Goal: Task Accomplishment & Management: Use online tool/utility

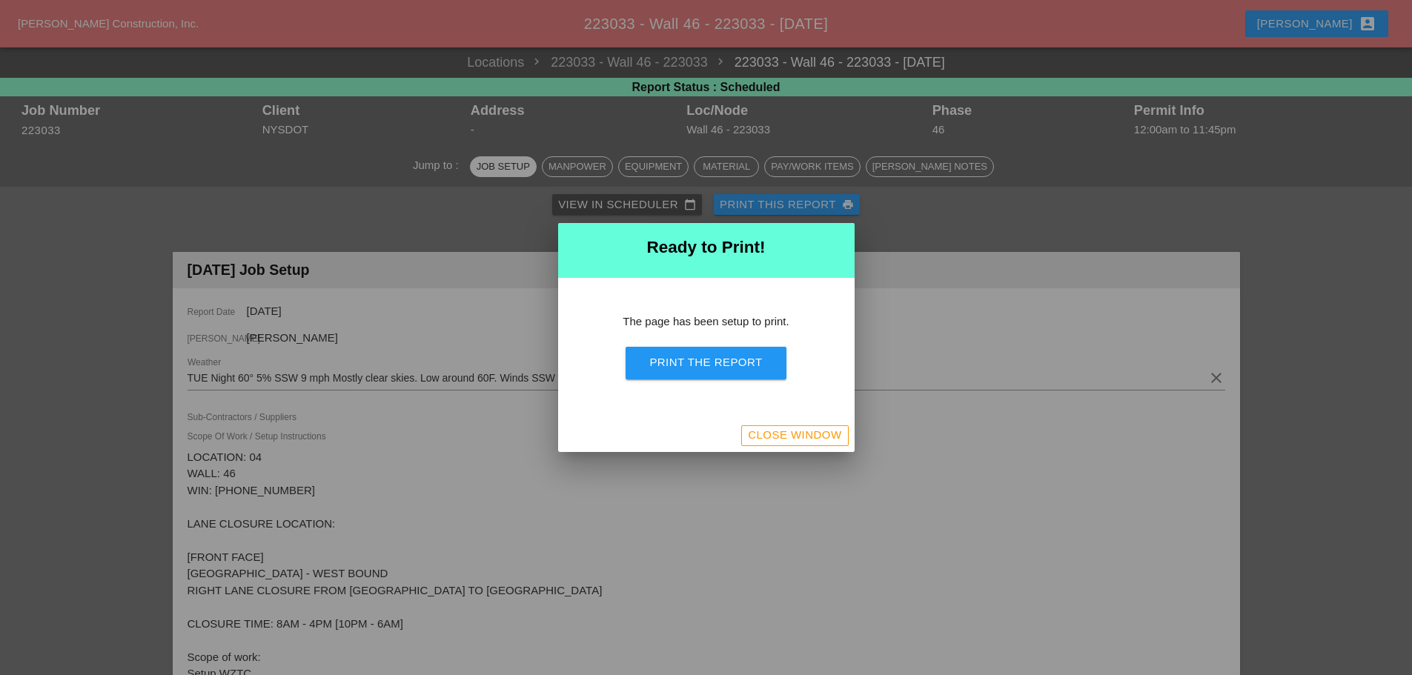
click at [761, 440] on div "Close Window" at bounding box center [794, 435] width 93 height 17
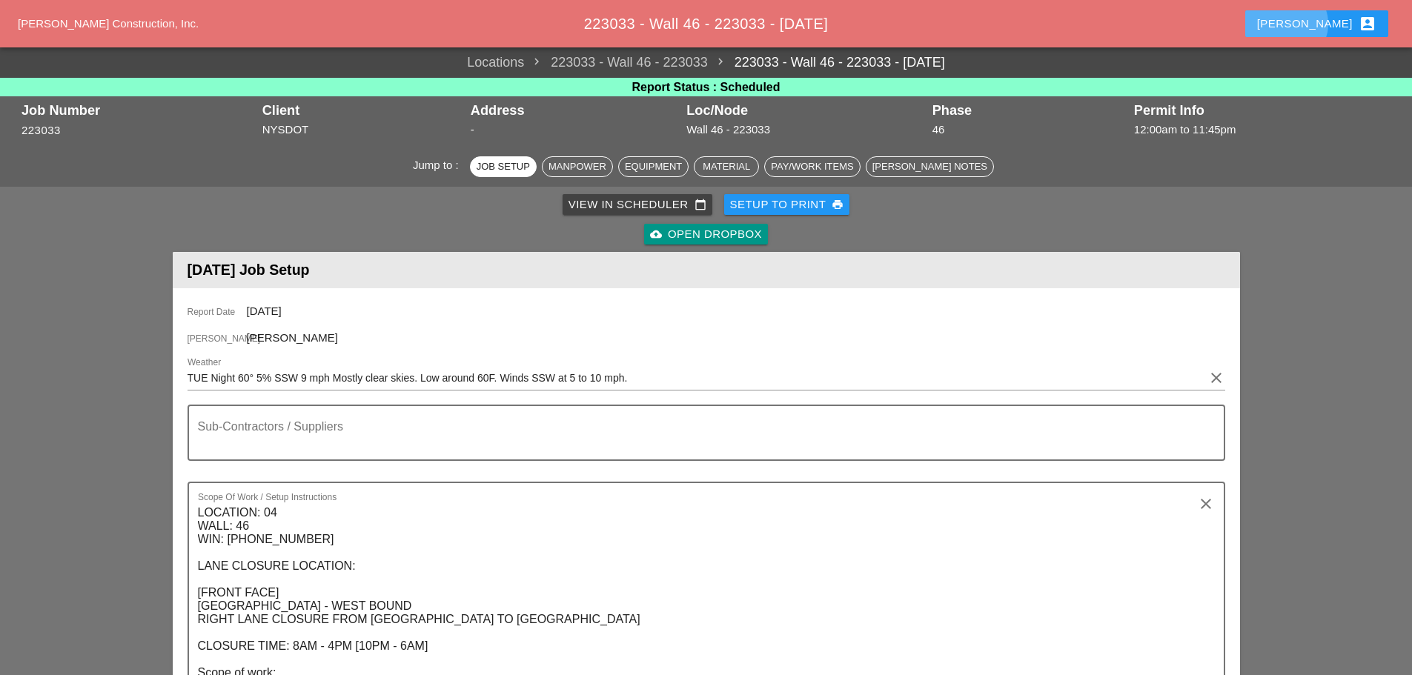
click at [1317, 24] on button "Enrico account_box" at bounding box center [1317, 23] width 143 height 27
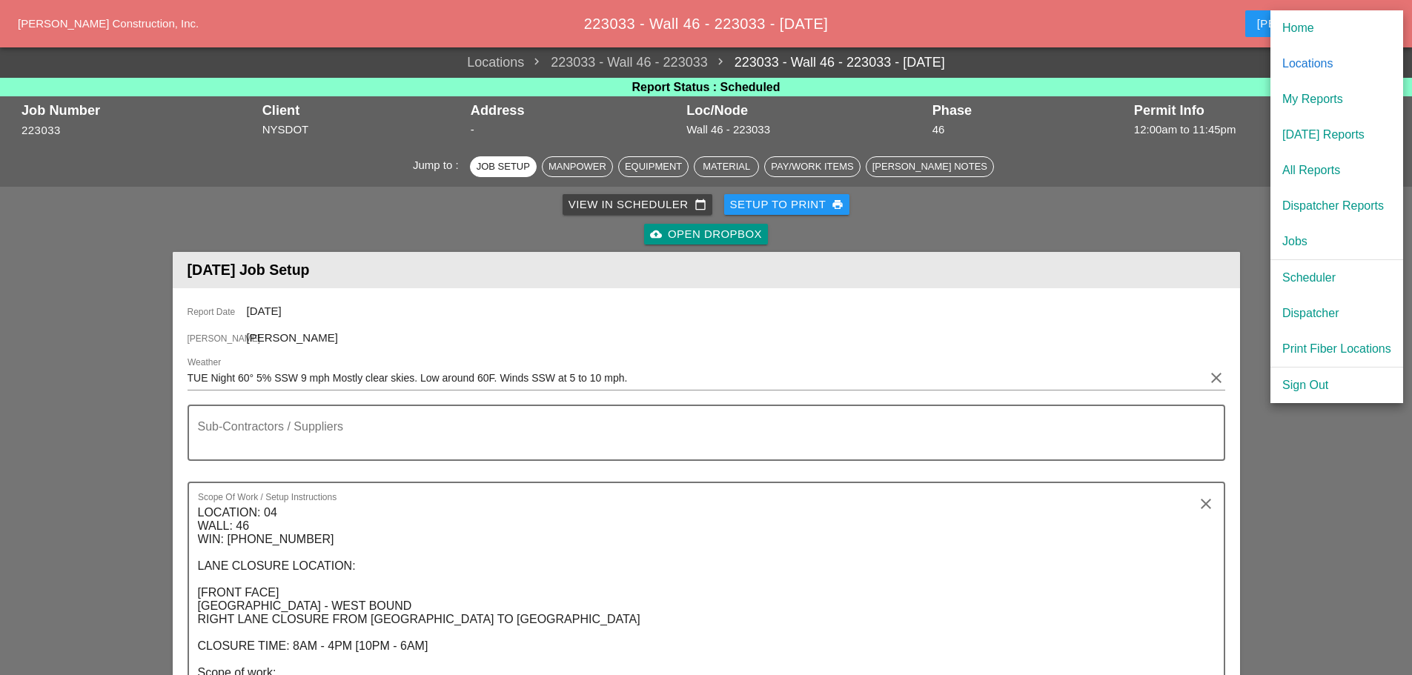
click at [1314, 307] on div "Dispatcher" at bounding box center [1337, 314] width 109 height 18
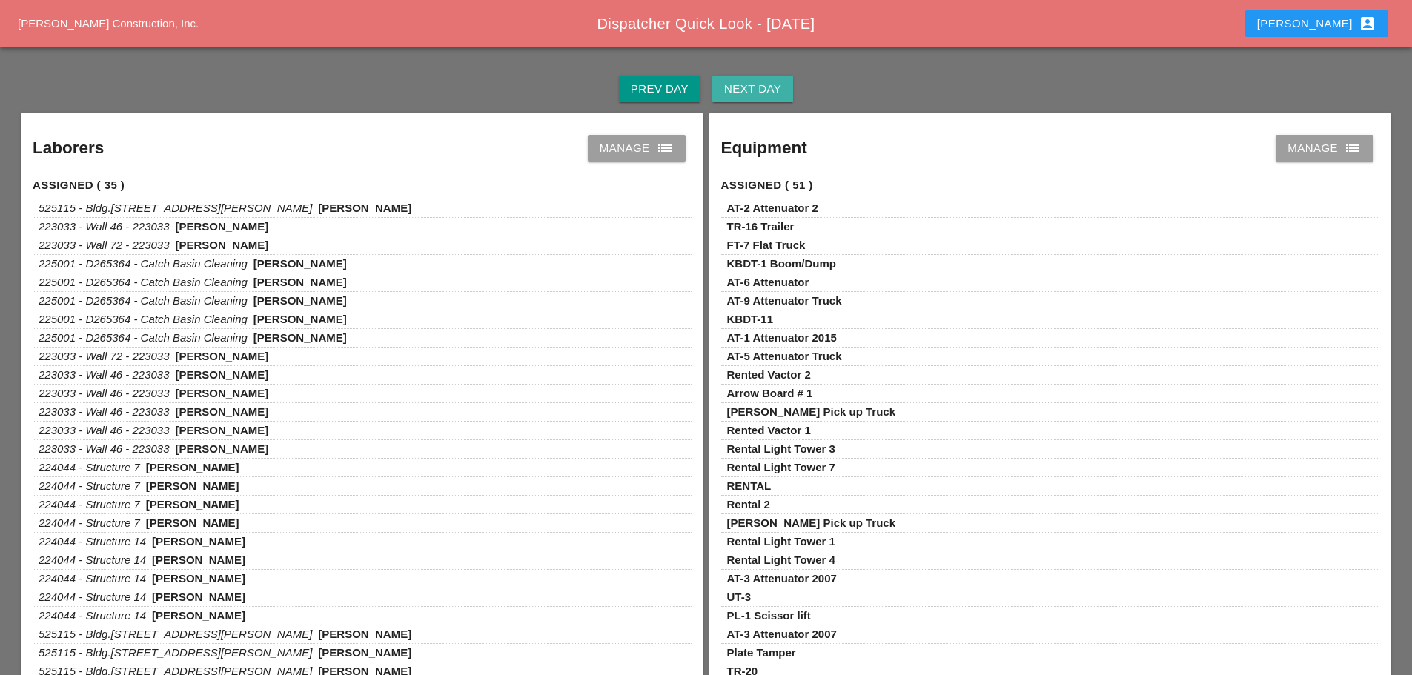
click at [751, 93] on div "Next Day" at bounding box center [752, 89] width 57 height 17
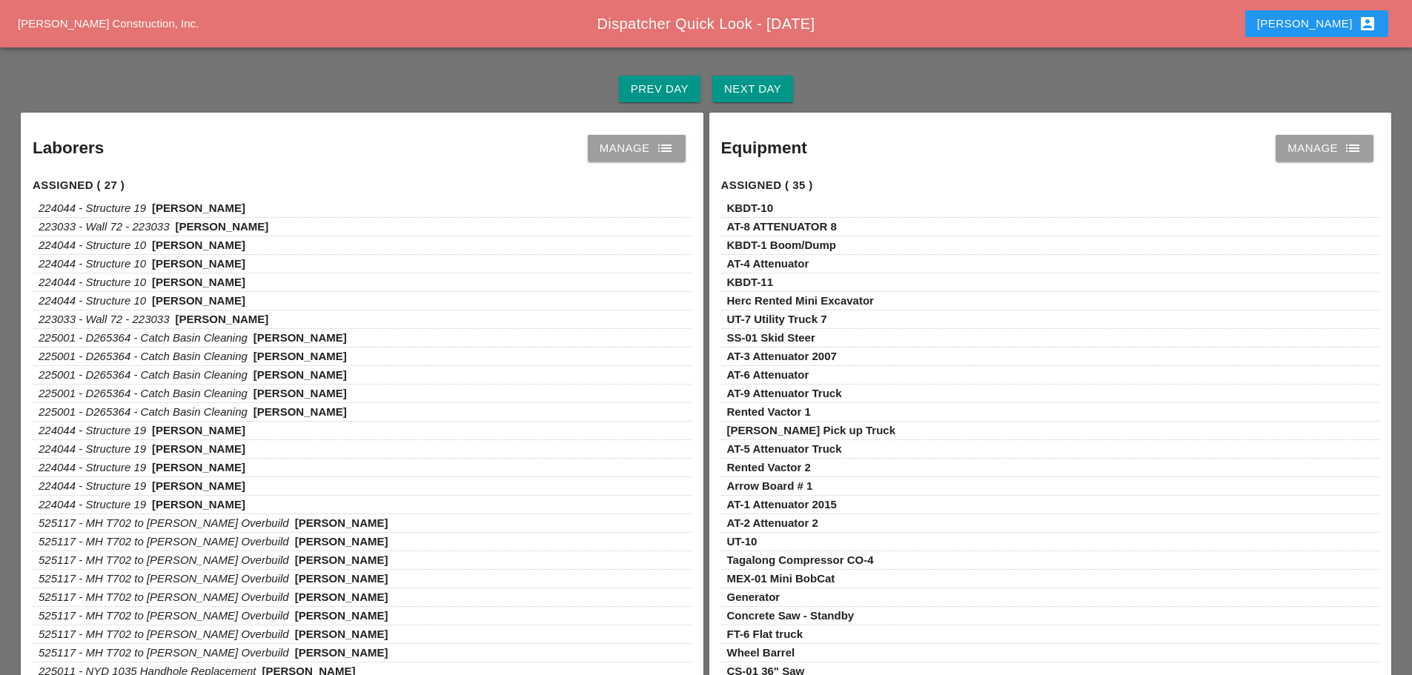
click at [666, 90] on div "Prev Day" at bounding box center [660, 89] width 58 height 17
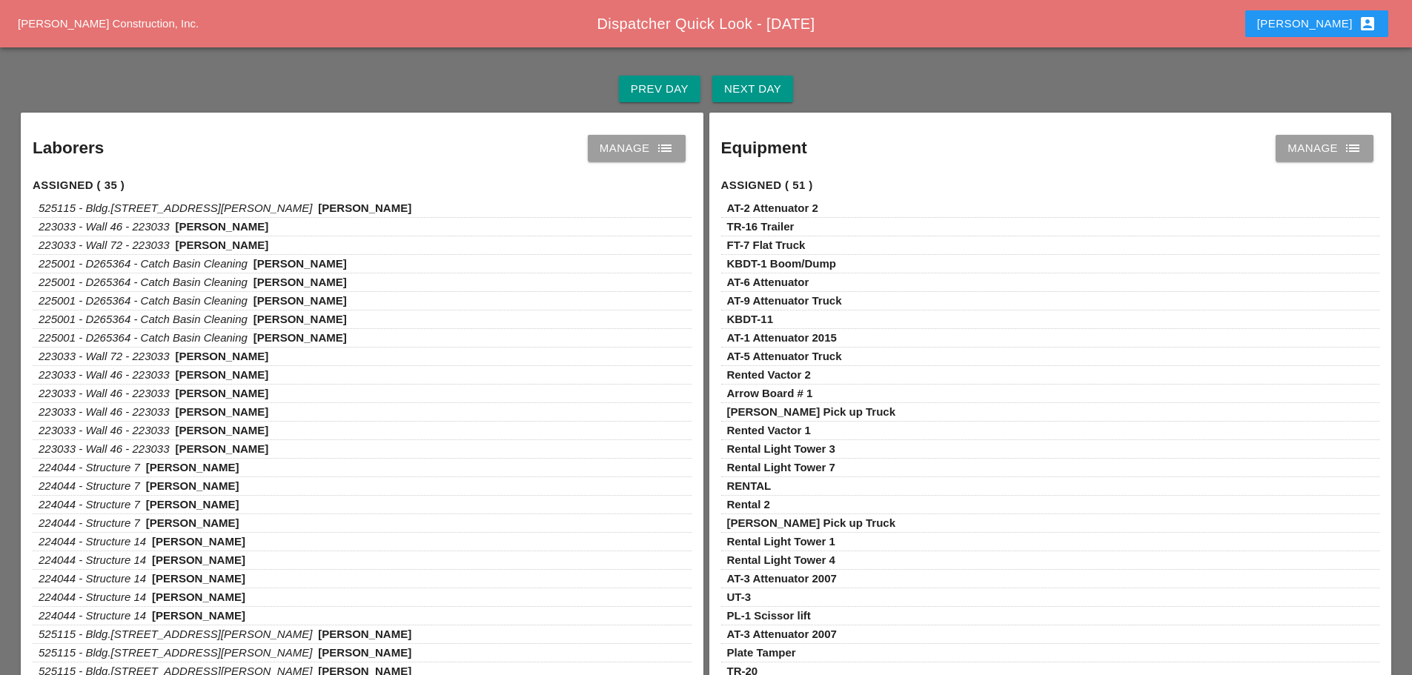
click at [671, 145] on icon "list" at bounding box center [665, 148] width 18 height 18
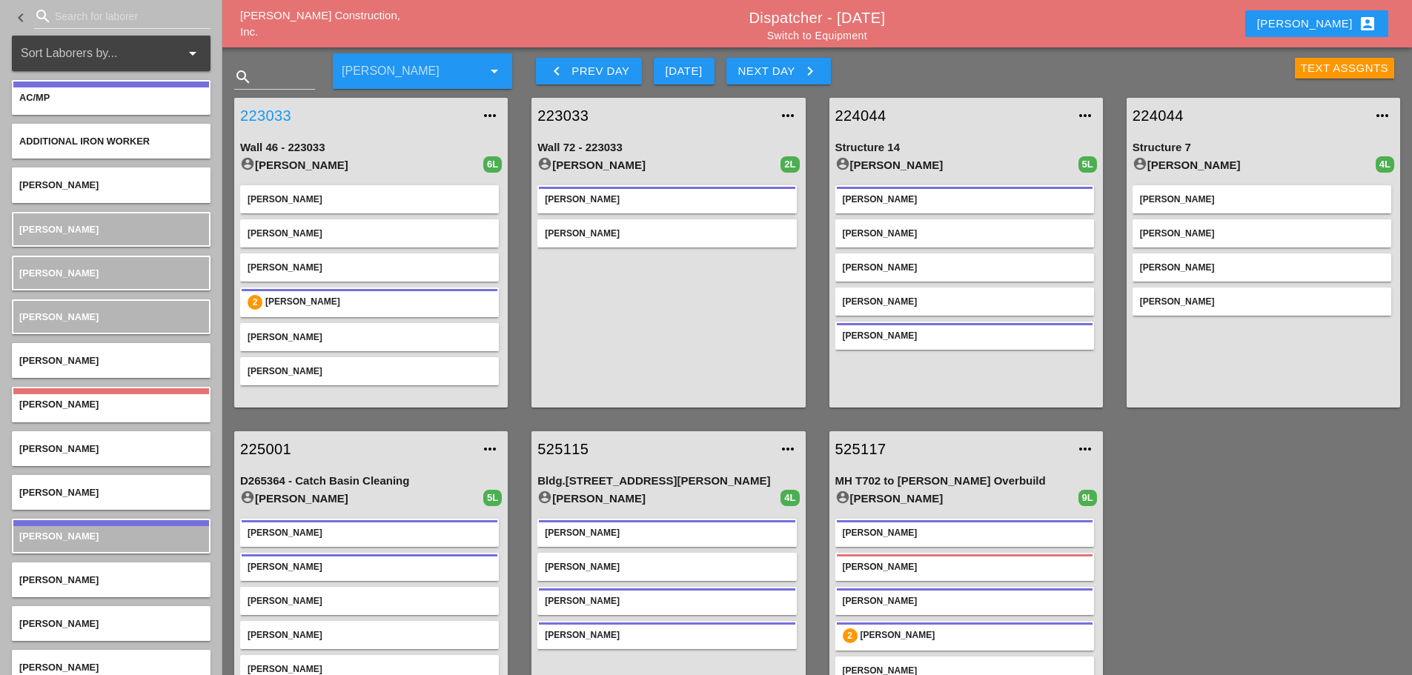
click at [275, 107] on link "223033" at bounding box center [356, 116] width 232 height 22
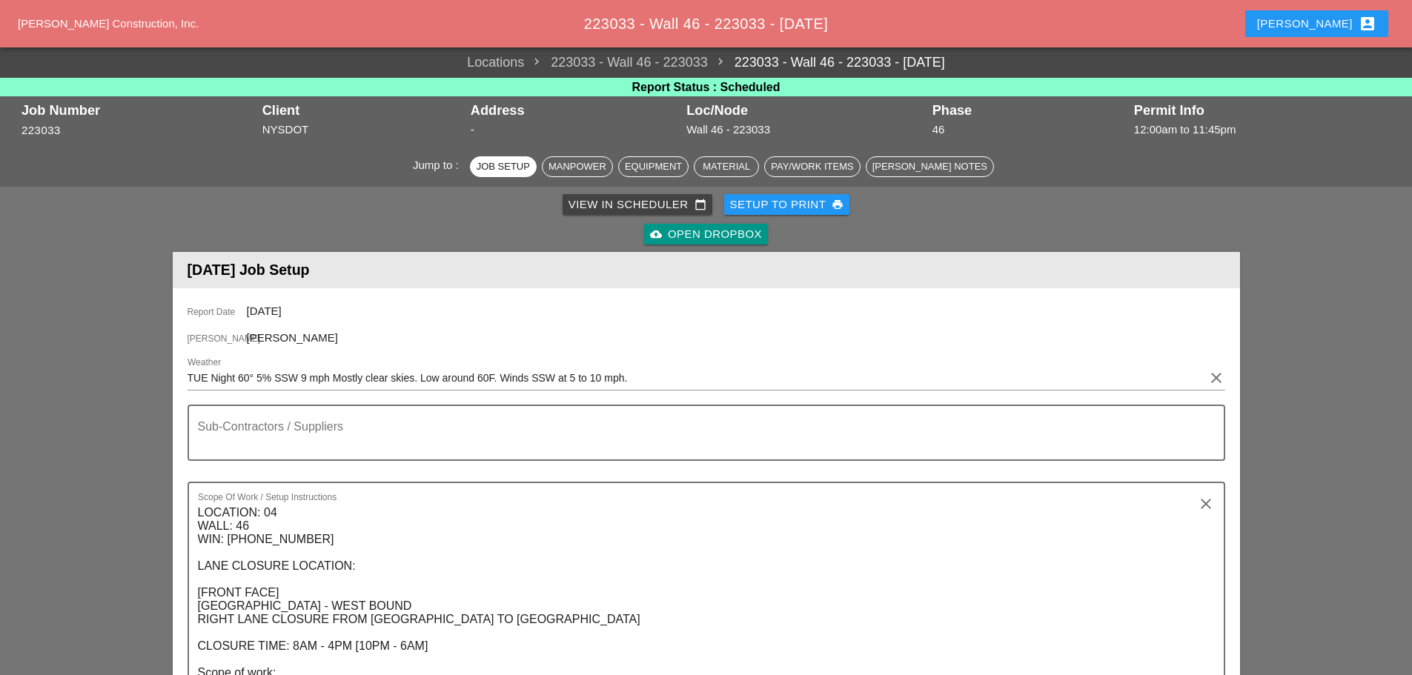
click at [766, 203] on div "Setup to Print print" at bounding box center [787, 204] width 114 height 17
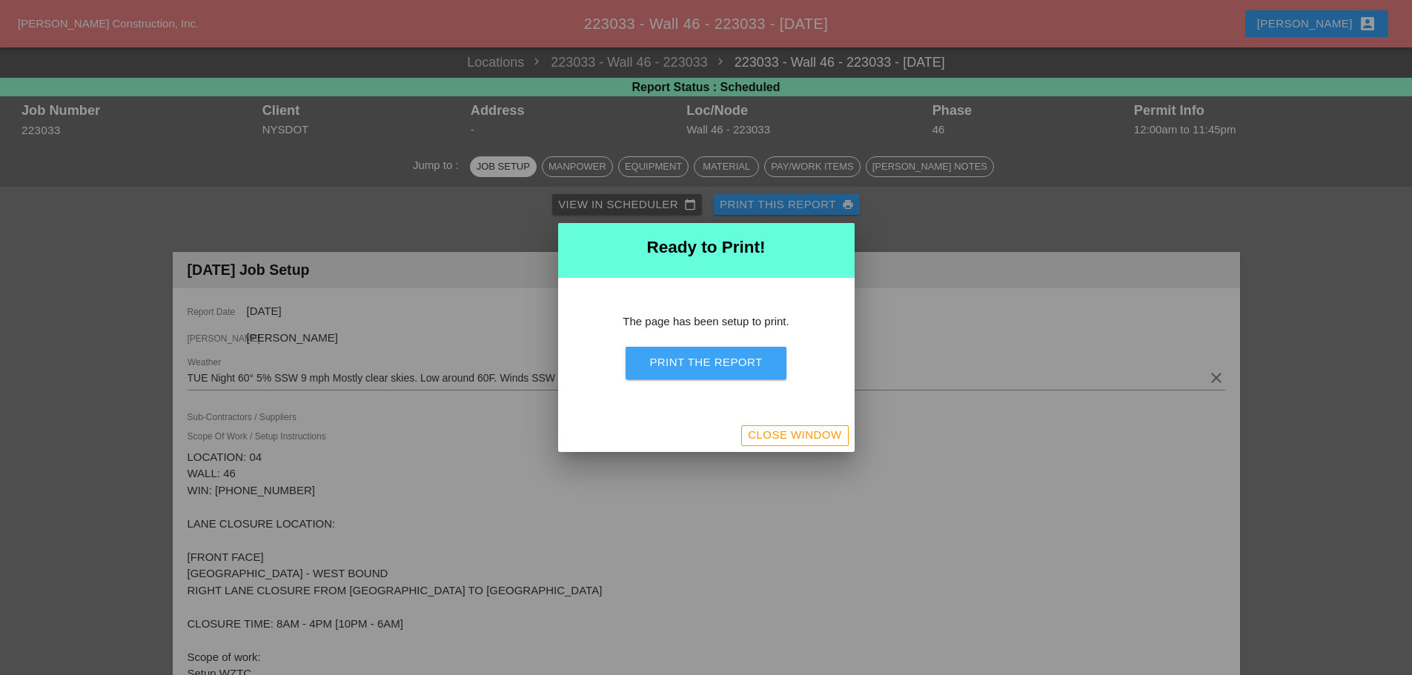
drag, startPoint x: 724, startPoint y: 358, endPoint x: 1065, endPoint y: 589, distance: 412.1
click at [724, 360] on div "Print the Report" at bounding box center [705, 362] width 113 height 17
click at [753, 440] on div "Close Window" at bounding box center [794, 435] width 93 height 17
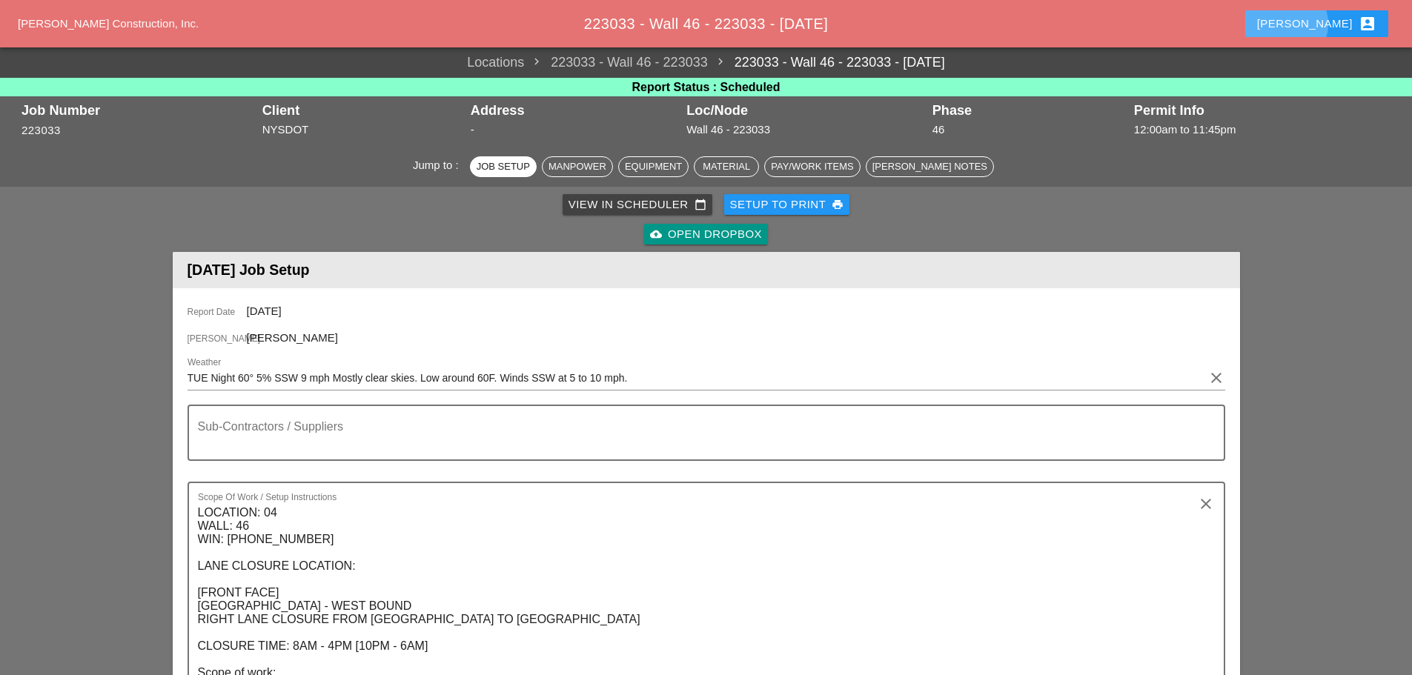
click at [1342, 16] on div "Enrico account_box" at bounding box center [1316, 24] width 119 height 18
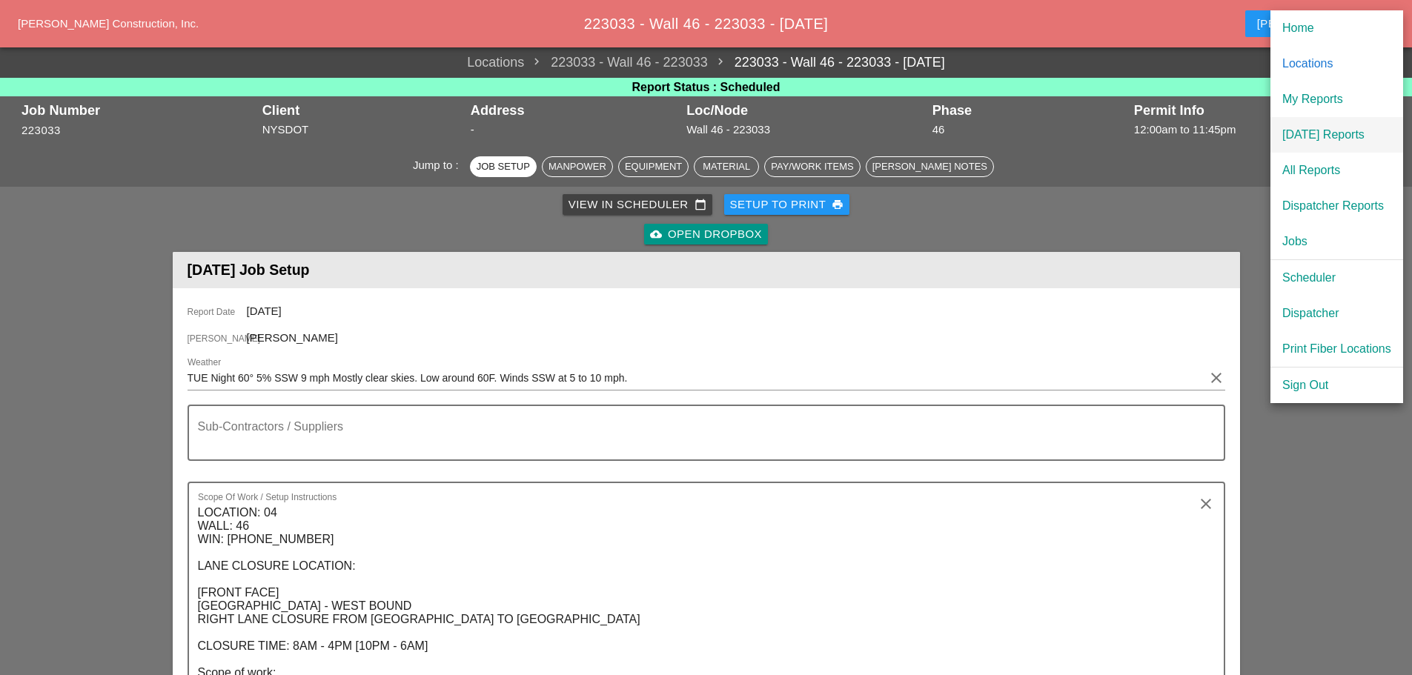
click at [1337, 125] on link "[DATE] Reports" at bounding box center [1337, 135] width 133 height 36
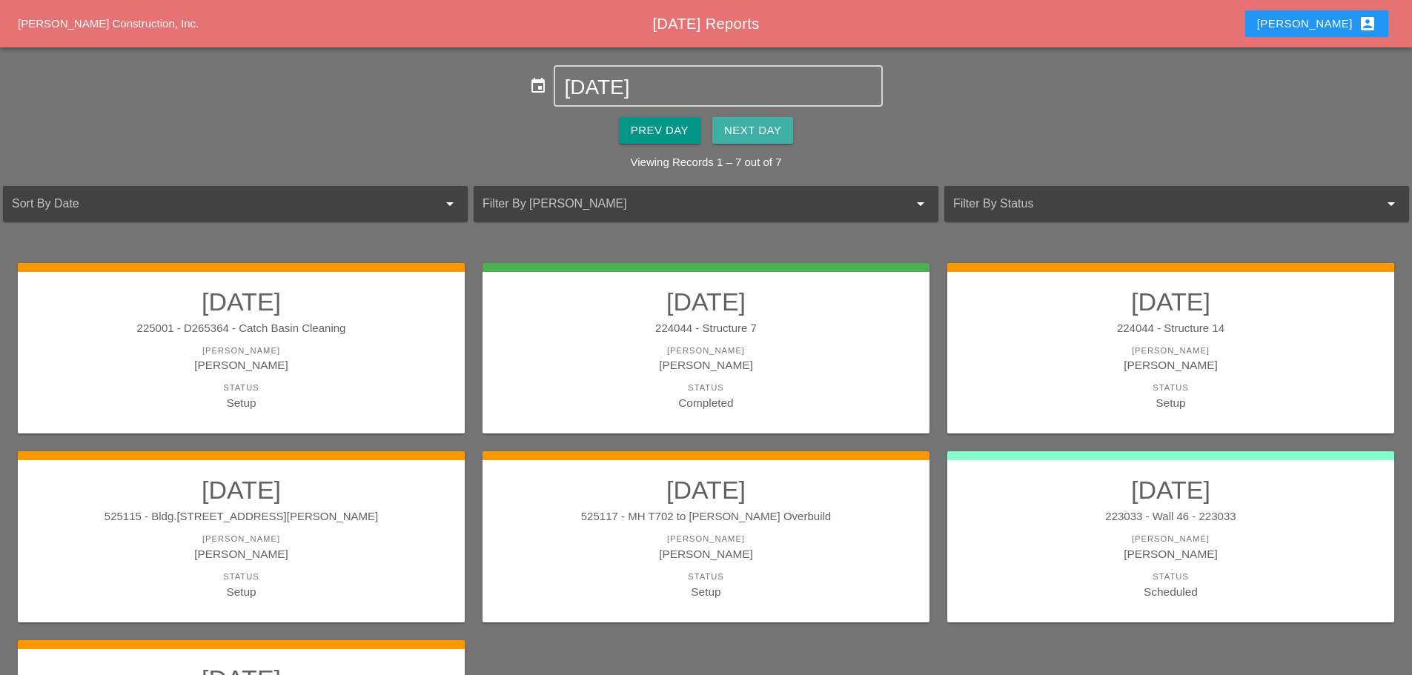
click at [750, 125] on div "Next Day" at bounding box center [752, 130] width 57 height 17
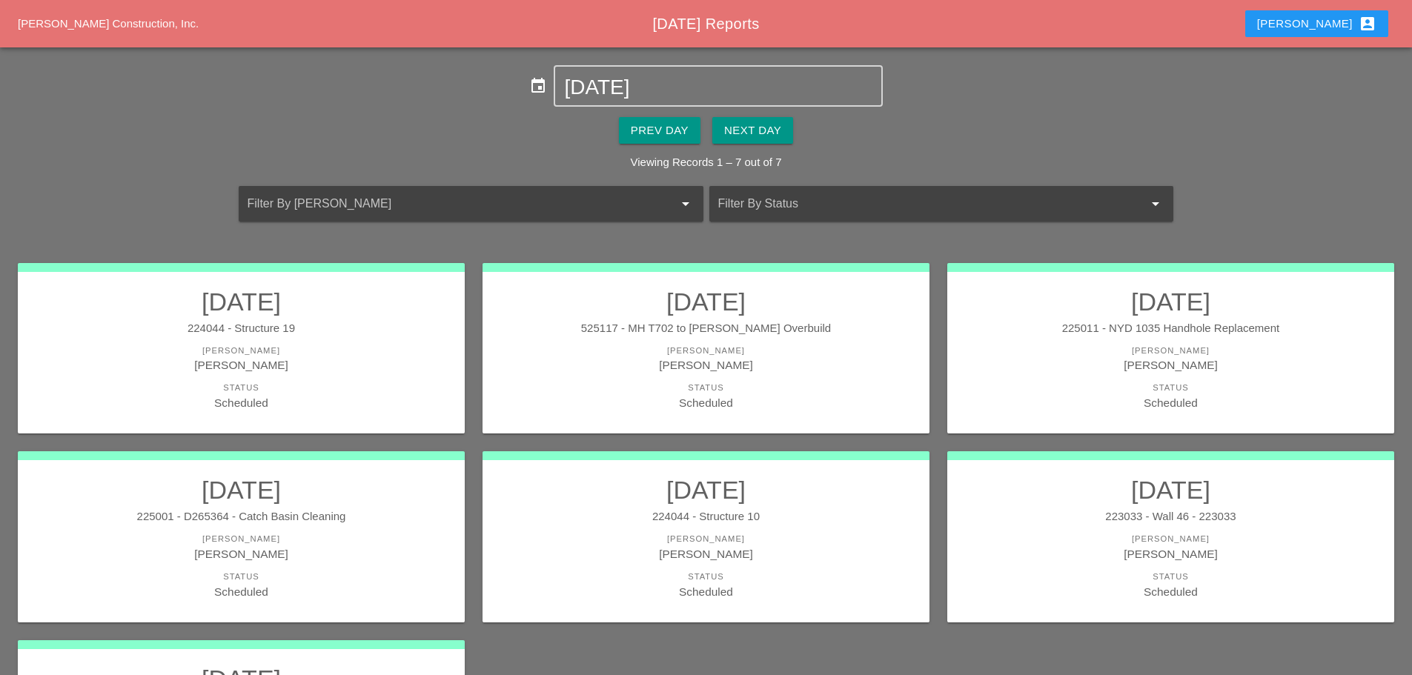
click at [322, 367] on div "[PERSON_NAME]" at bounding box center [241, 365] width 417 height 17
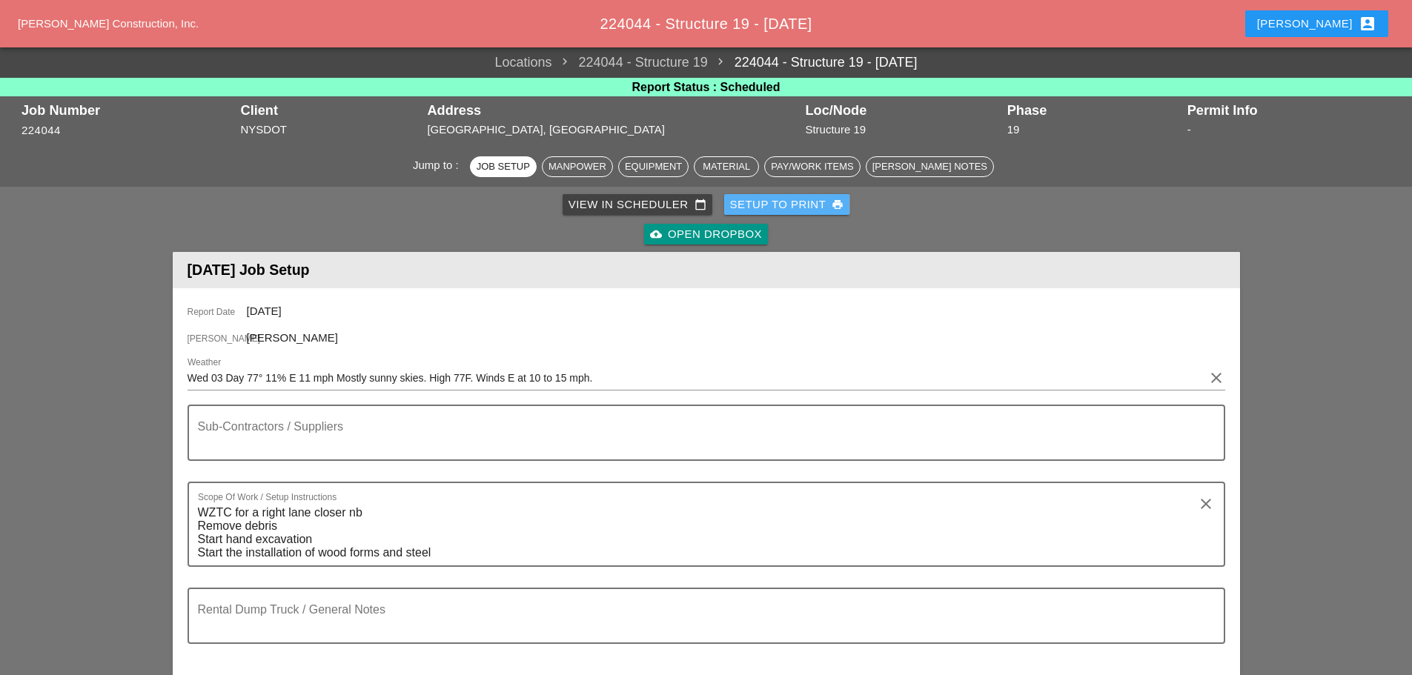
click at [806, 206] on div "Setup to Print print" at bounding box center [787, 204] width 114 height 17
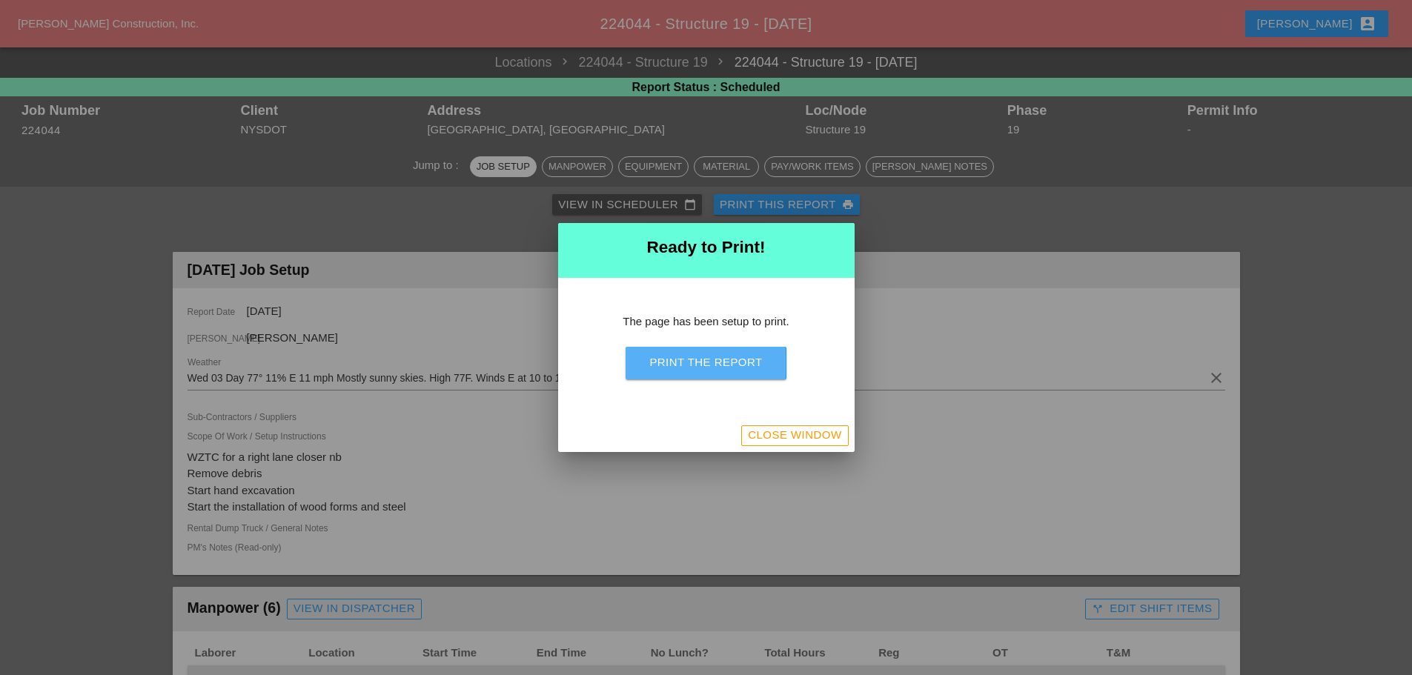
click at [761, 361] on div "Print the Report" at bounding box center [705, 362] width 113 height 17
click at [822, 442] on div "Close Window" at bounding box center [794, 435] width 93 height 17
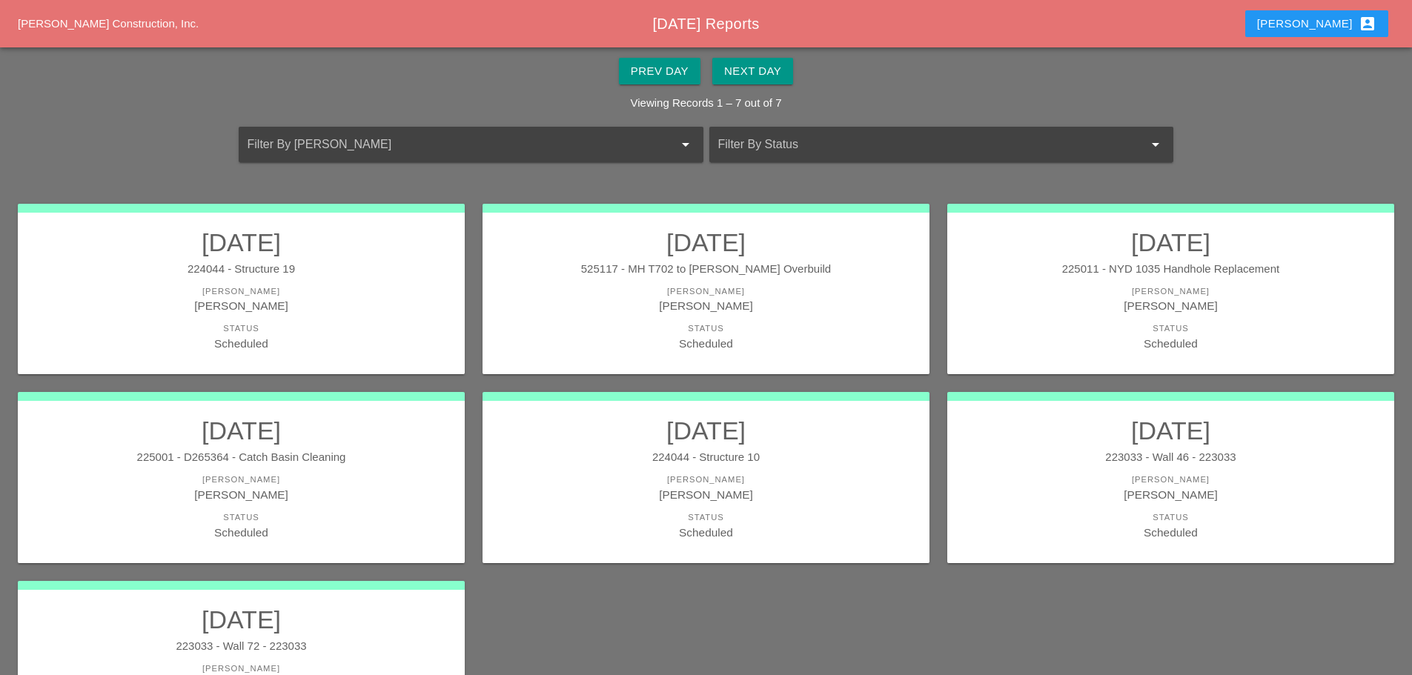
scroll to position [200, 0]
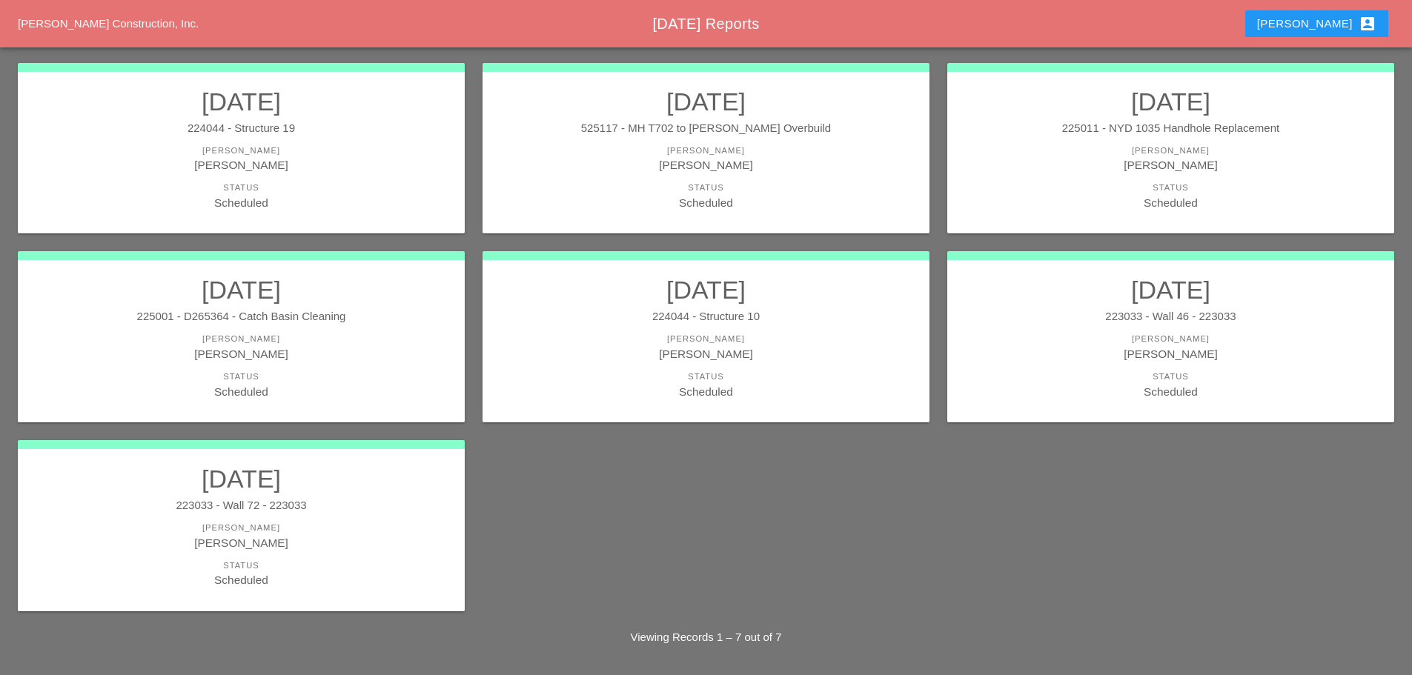
click at [731, 360] on div "[PERSON_NAME]" at bounding box center [705, 353] width 417 height 17
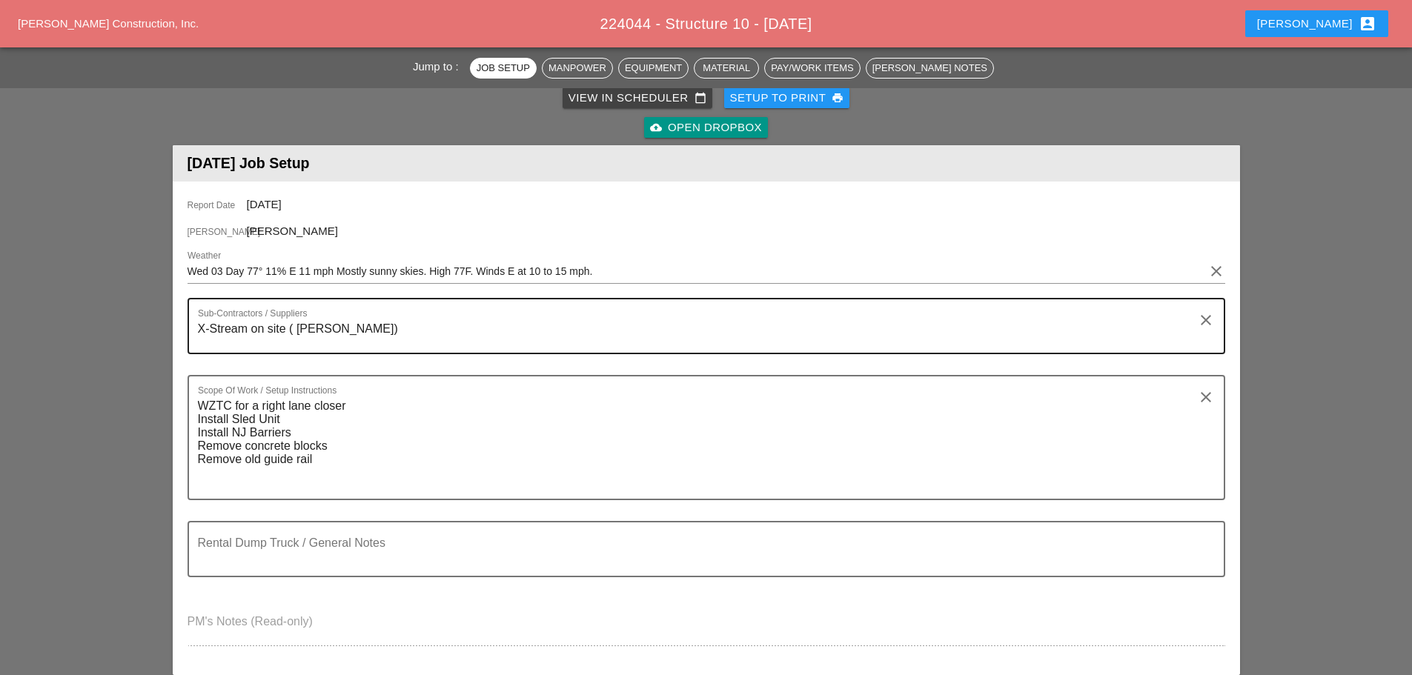
scroll to position [74, 0]
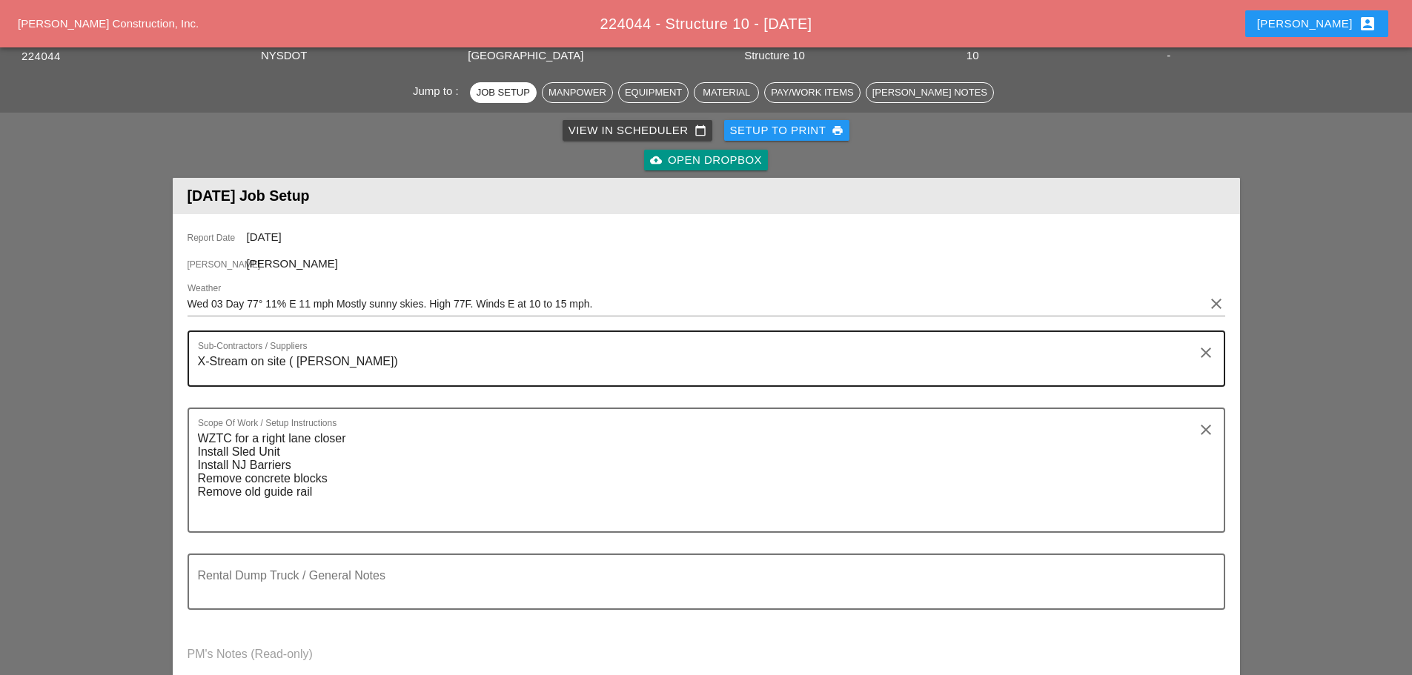
click at [363, 362] on textarea "X-Stream on site ( T. Igo)" at bounding box center [700, 368] width 1005 height 36
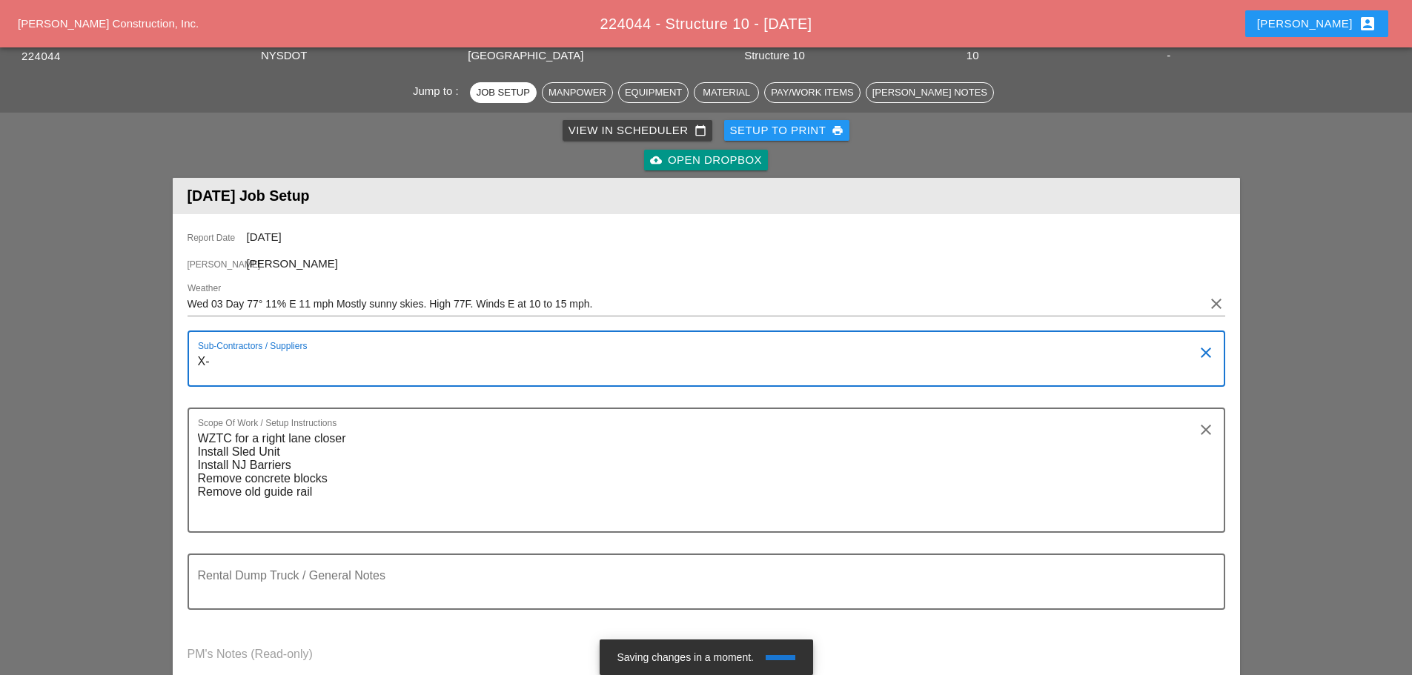
type textarea "X"
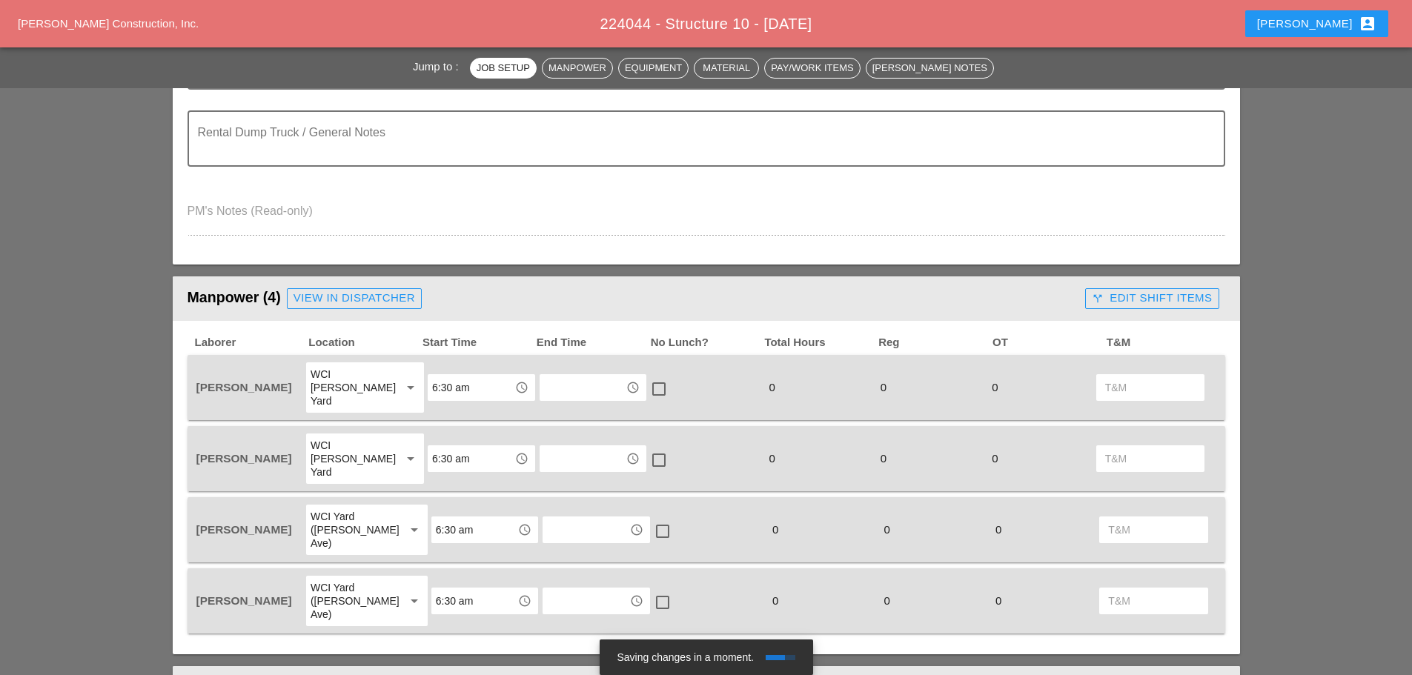
scroll to position [519, 0]
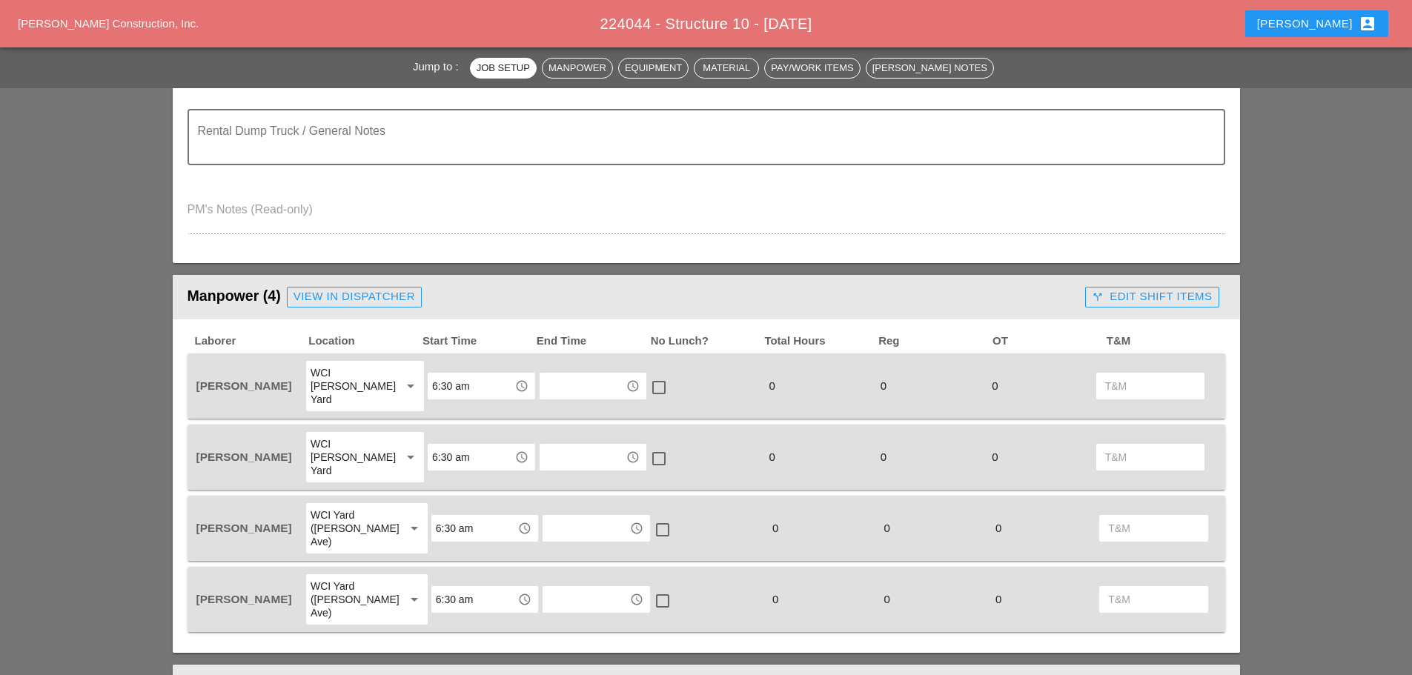
click at [374, 292] on div "View in Dispatcher" at bounding box center [355, 296] width 122 height 17
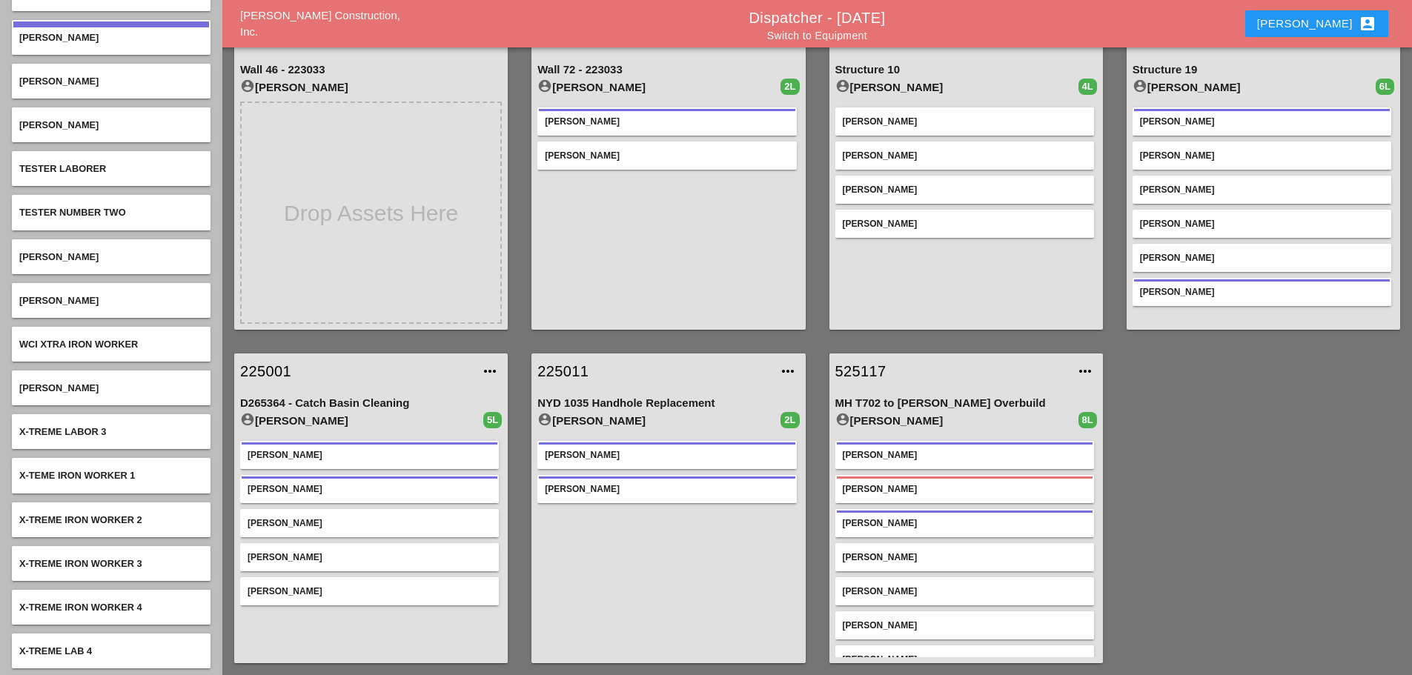
scroll to position [5913, 0]
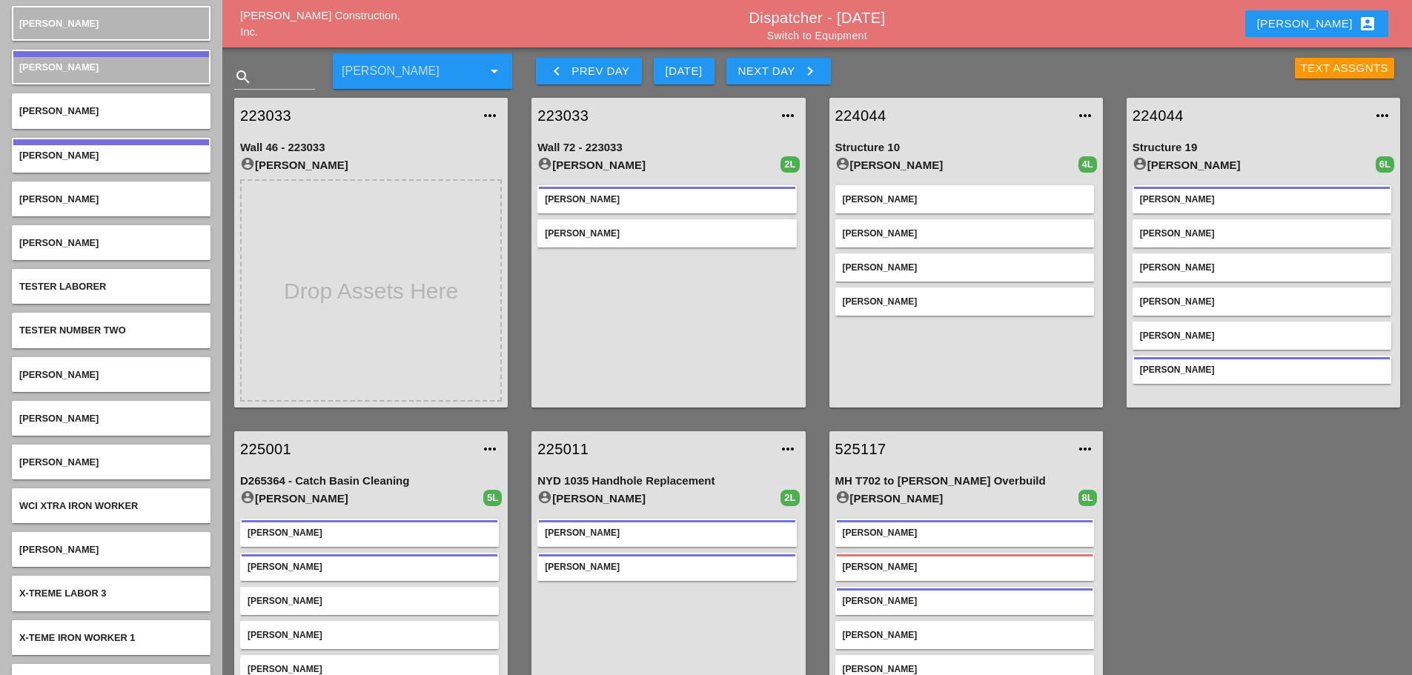
scroll to position [5586, 0]
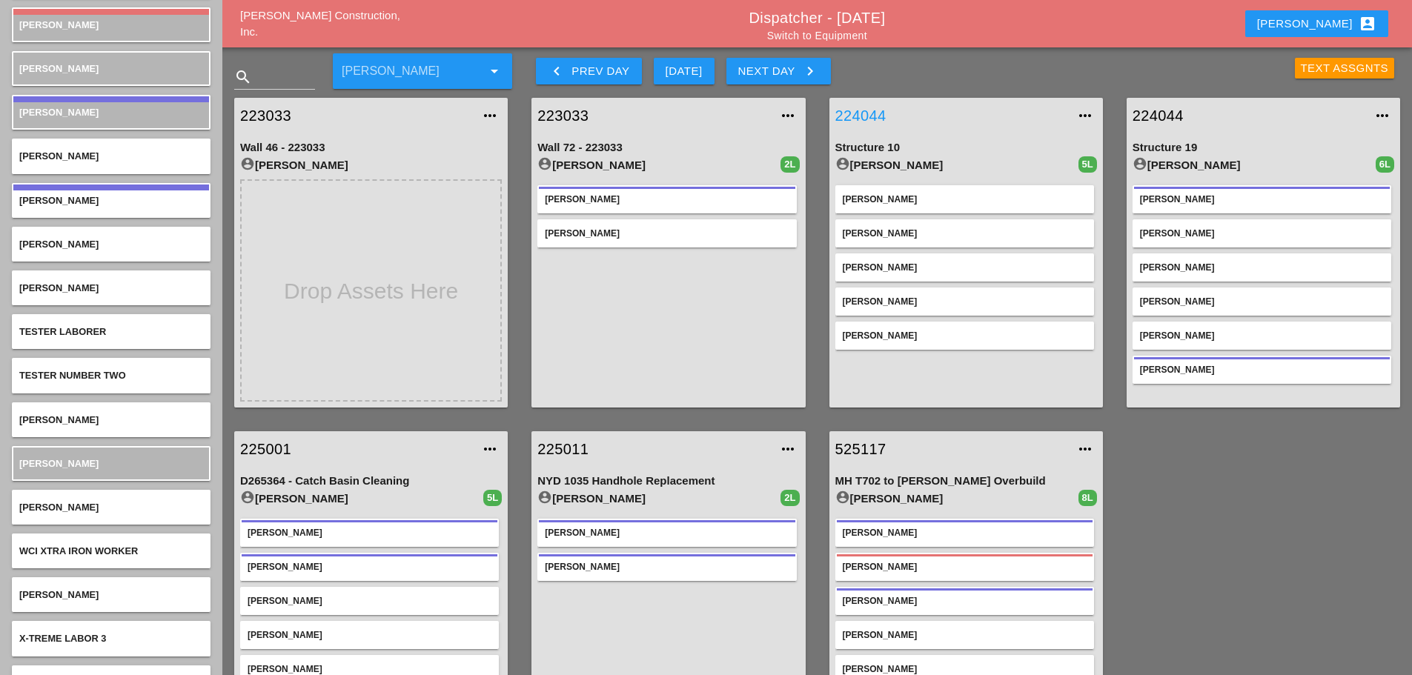
click at [865, 114] on link "224044" at bounding box center [952, 116] width 232 height 22
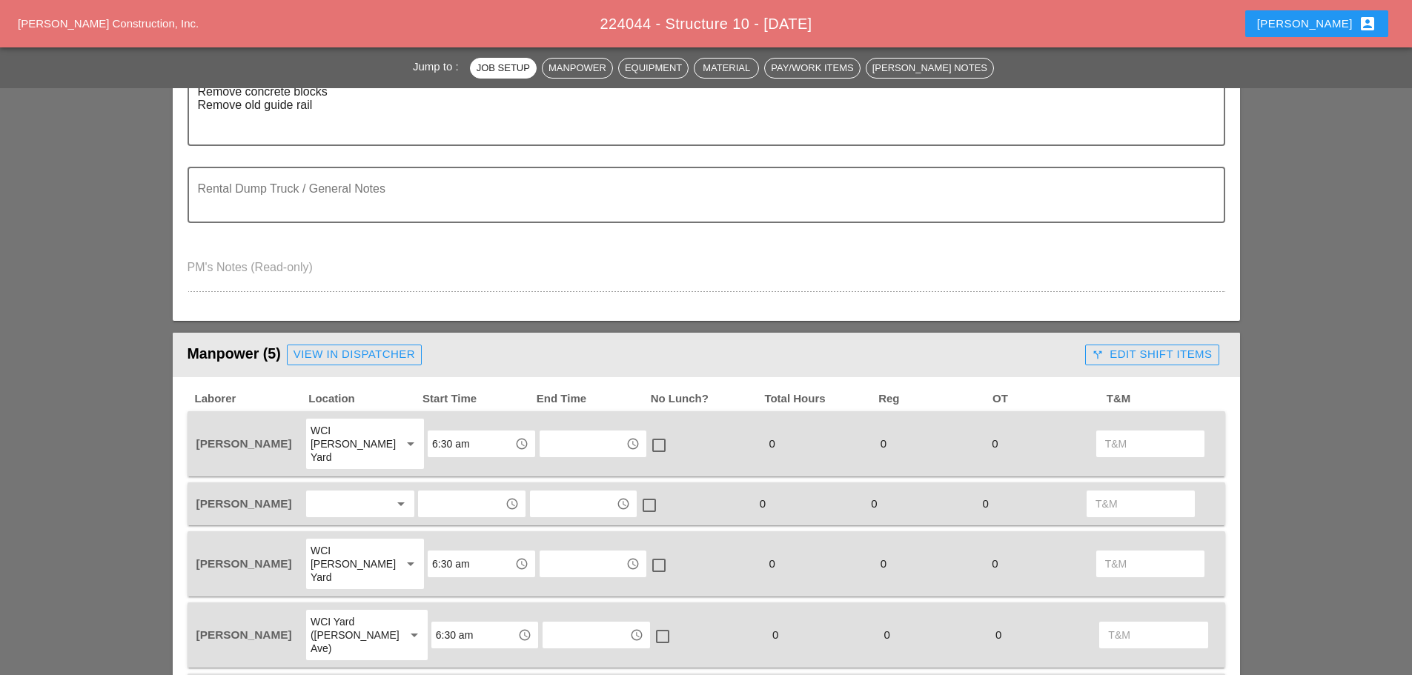
scroll to position [593, 0]
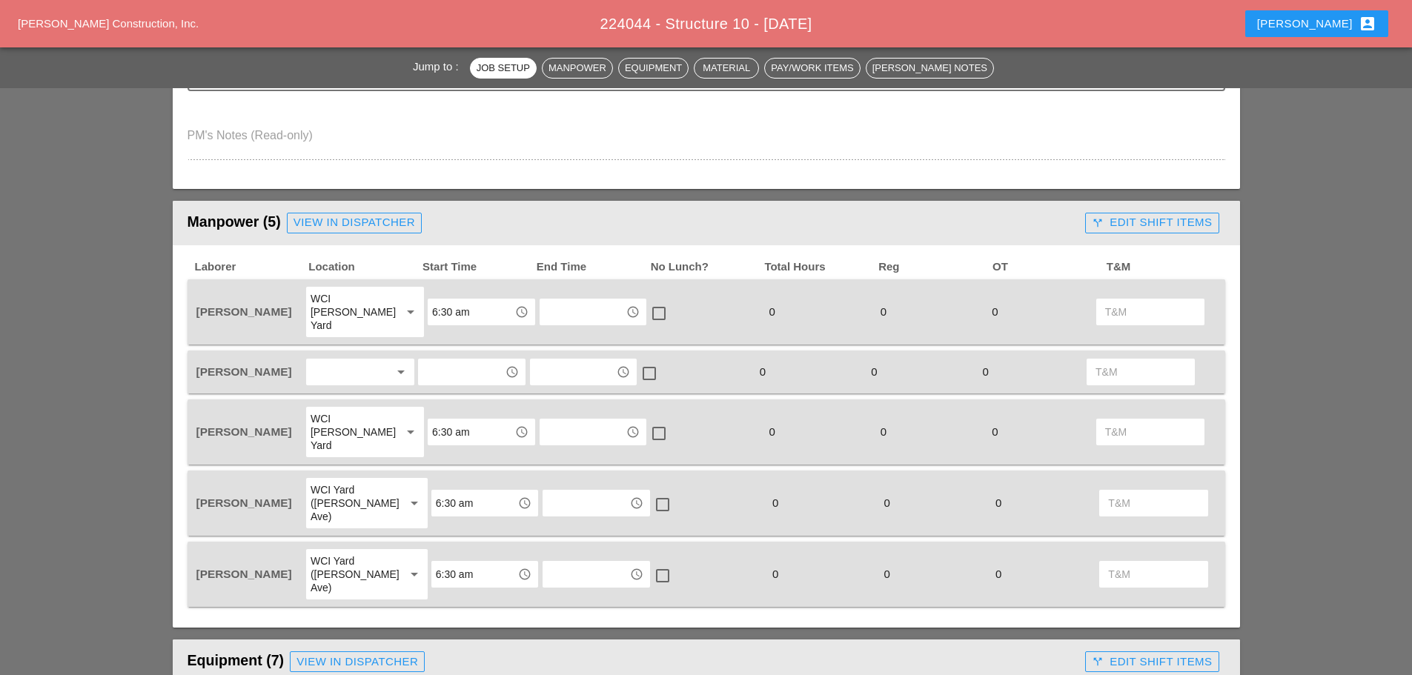
click at [346, 360] on div at bounding box center [350, 372] width 79 height 24
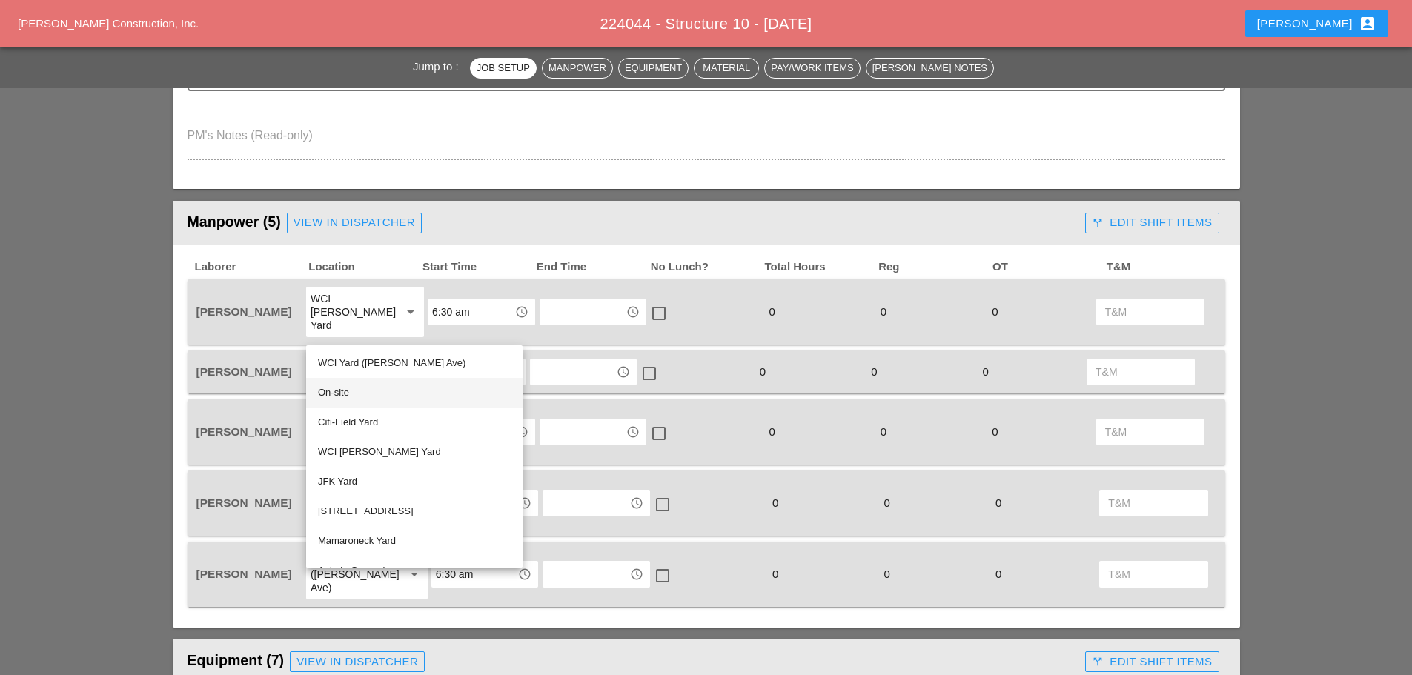
click at [337, 389] on div "On-site" at bounding box center [414, 393] width 193 height 18
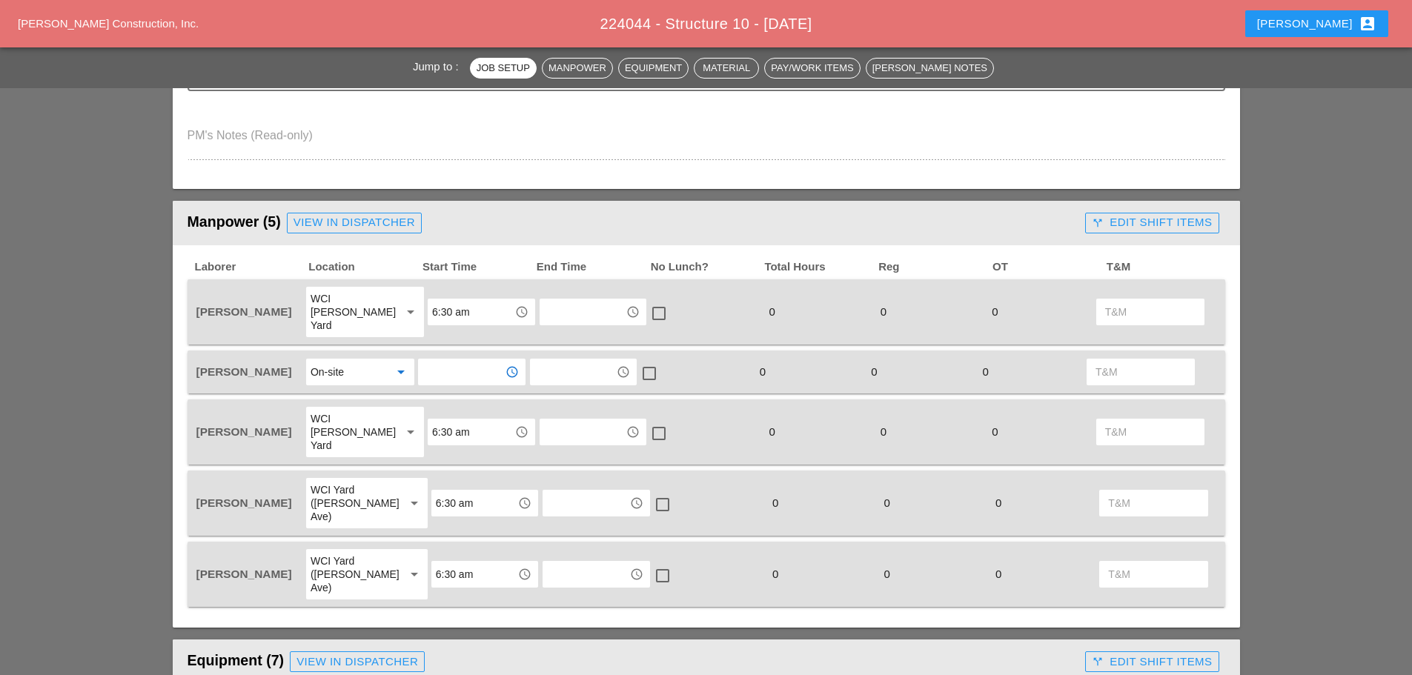
click at [469, 360] on input "text" at bounding box center [461, 372] width 77 height 24
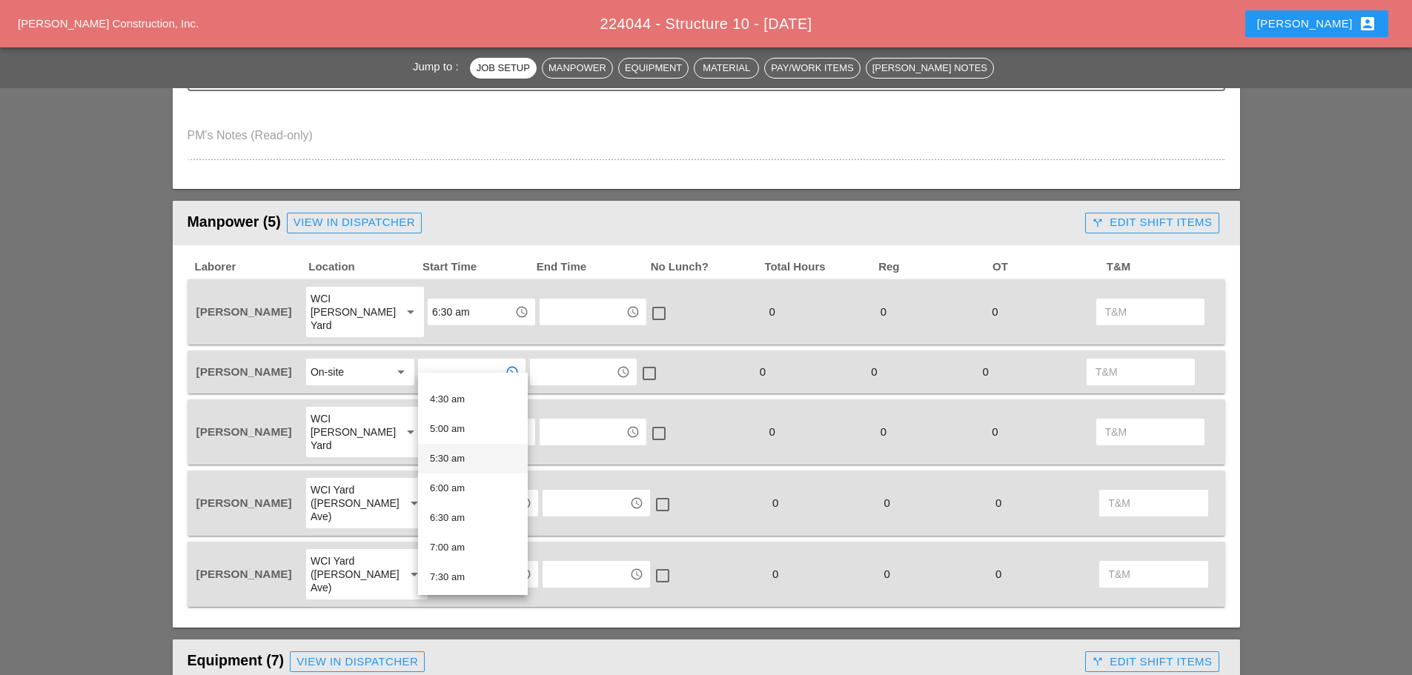
scroll to position [297, 0]
click at [451, 475] on div "6:30 am" at bounding box center [473, 480] width 86 height 18
type input "6:30 am"
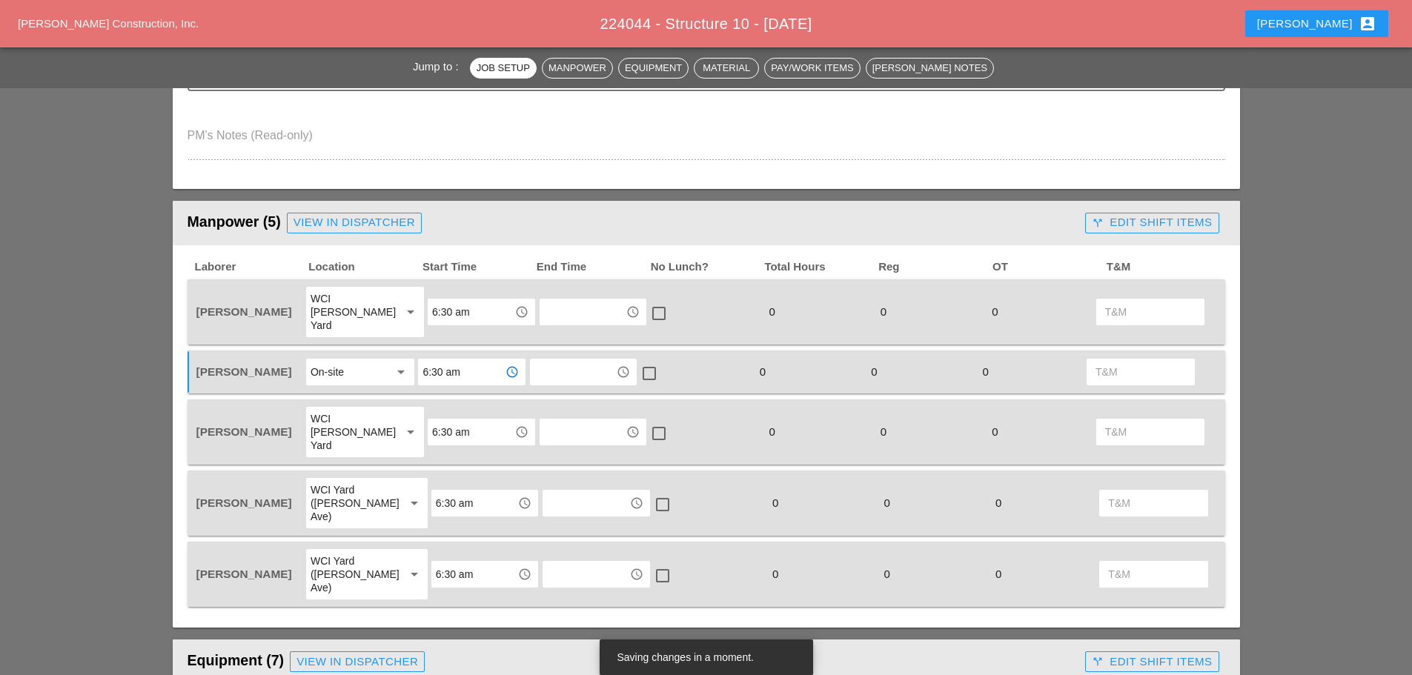
click at [344, 365] on div "On-site" at bounding box center [327, 371] width 33 height 13
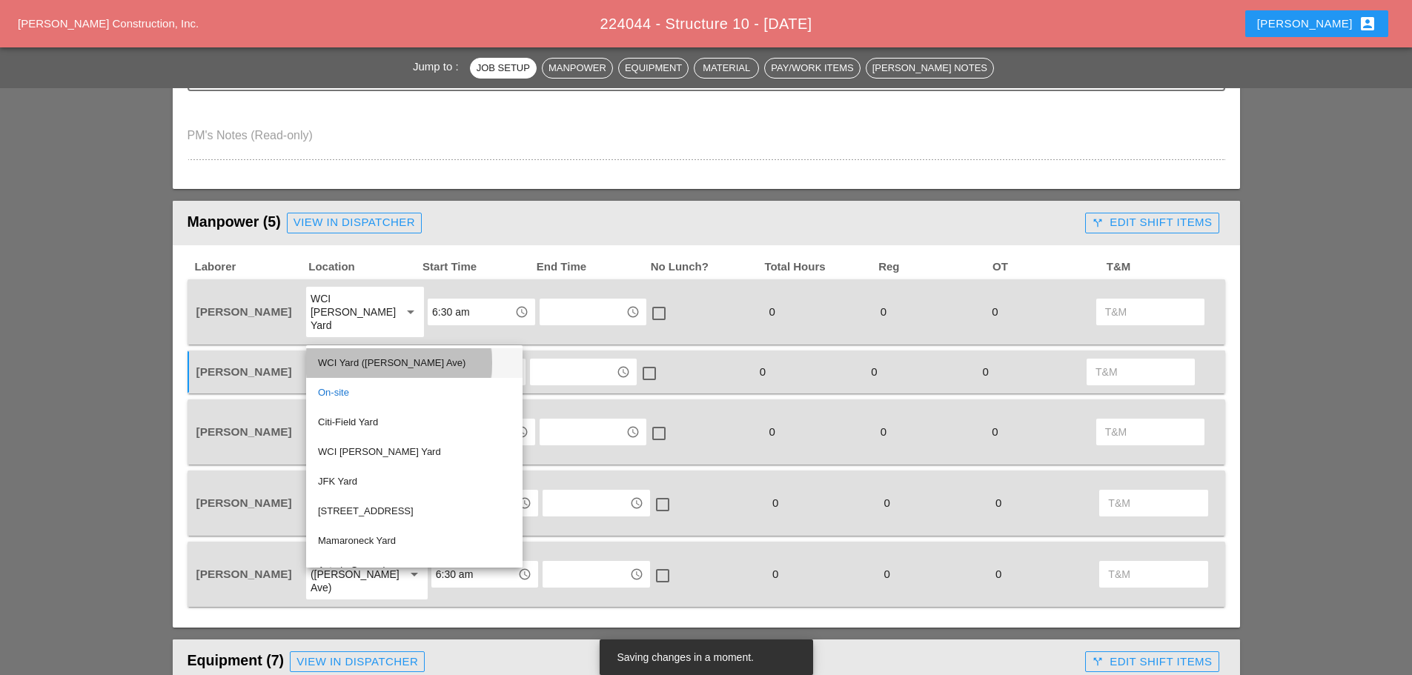
click at [357, 364] on div "WCI Yard (Provost Ave)" at bounding box center [414, 363] width 193 height 18
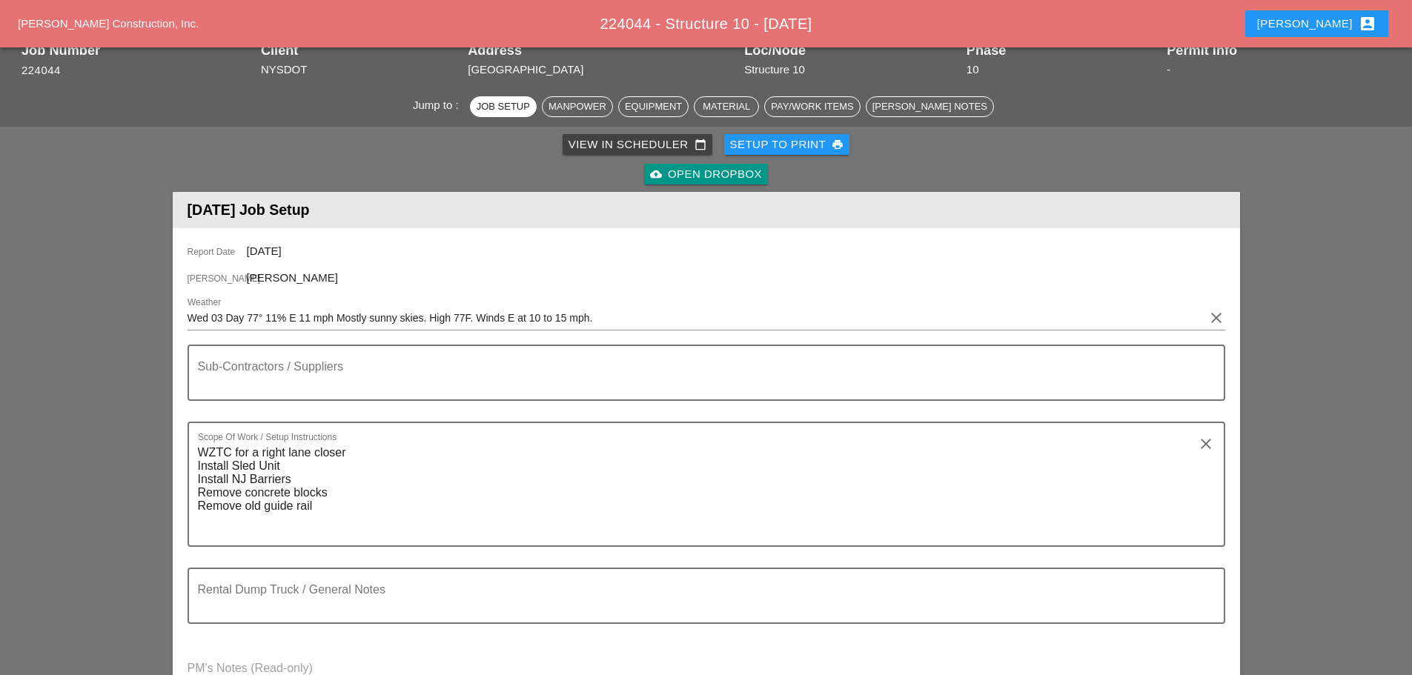
scroll to position [0, 0]
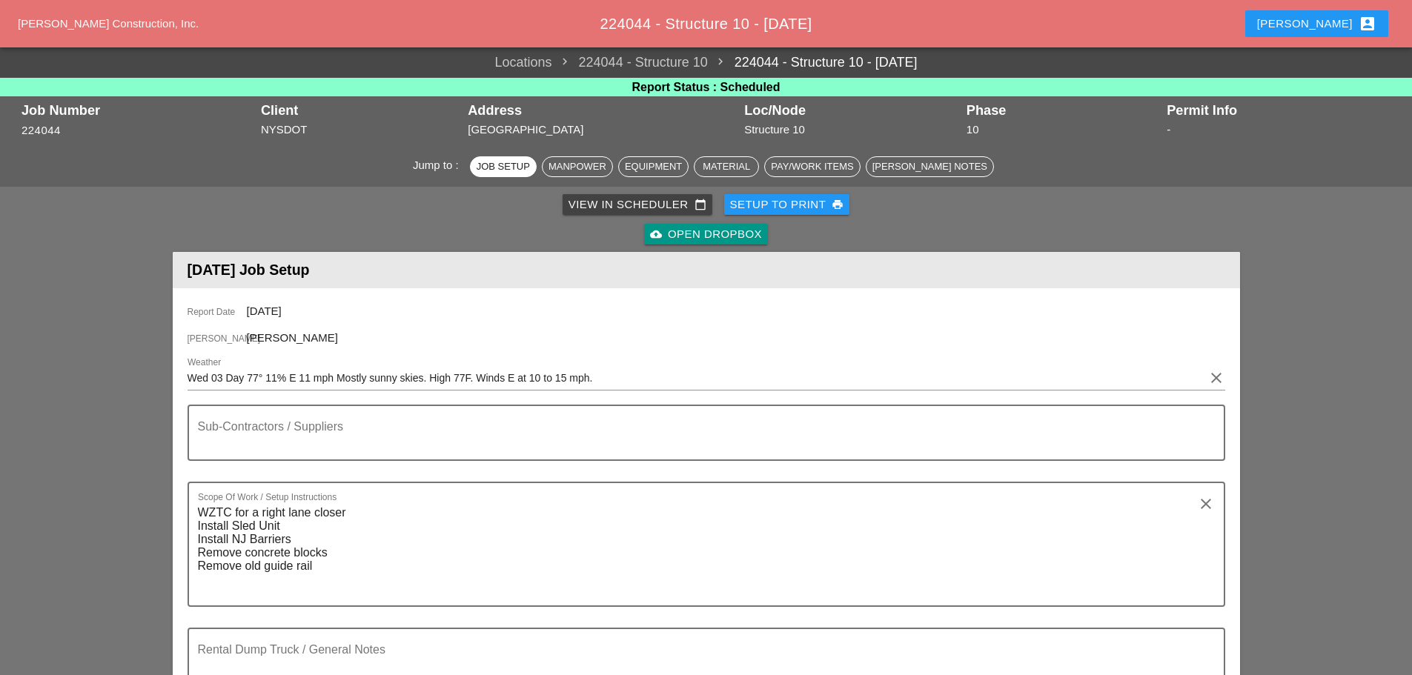
click at [750, 199] on div "Setup to Print print" at bounding box center [787, 204] width 114 height 17
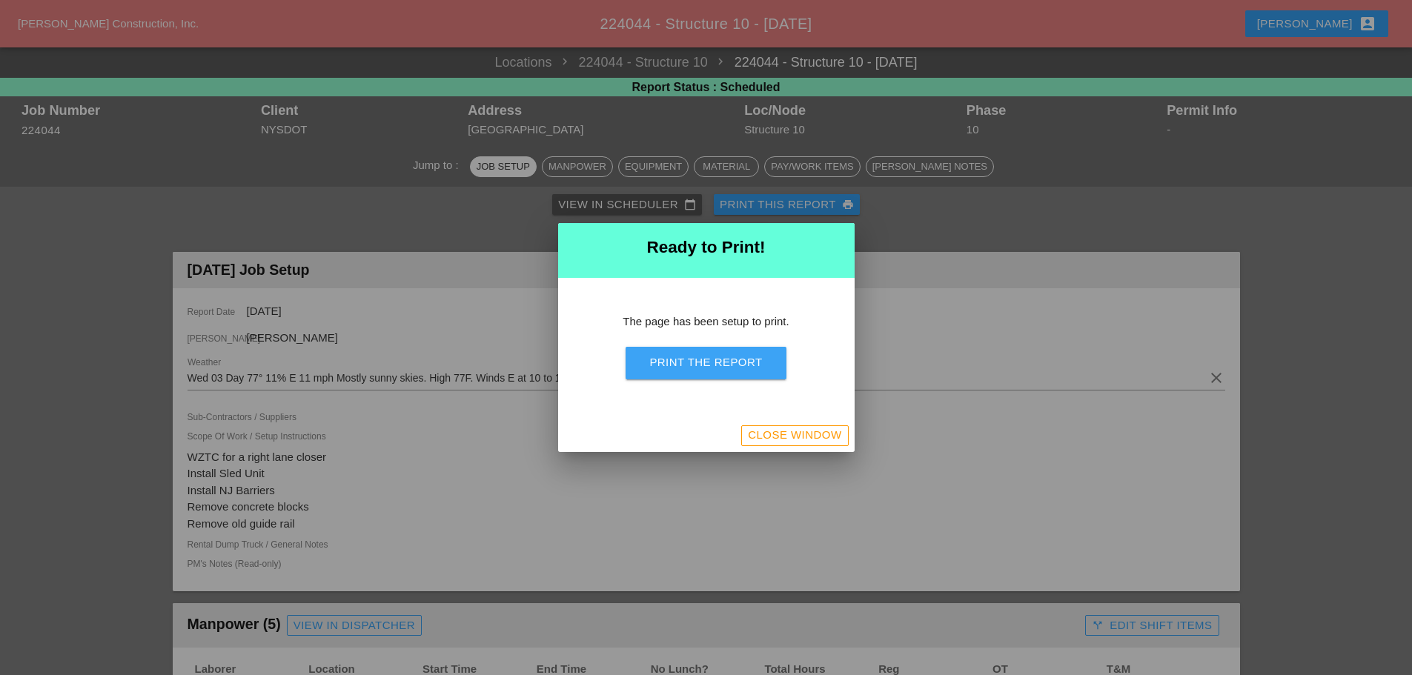
drag, startPoint x: 666, startPoint y: 354, endPoint x: 1088, endPoint y: 579, distance: 477.9
click at [666, 354] on div "Print the Report" at bounding box center [705, 362] width 113 height 17
click at [838, 440] on div "Close Window" at bounding box center [794, 435] width 93 height 17
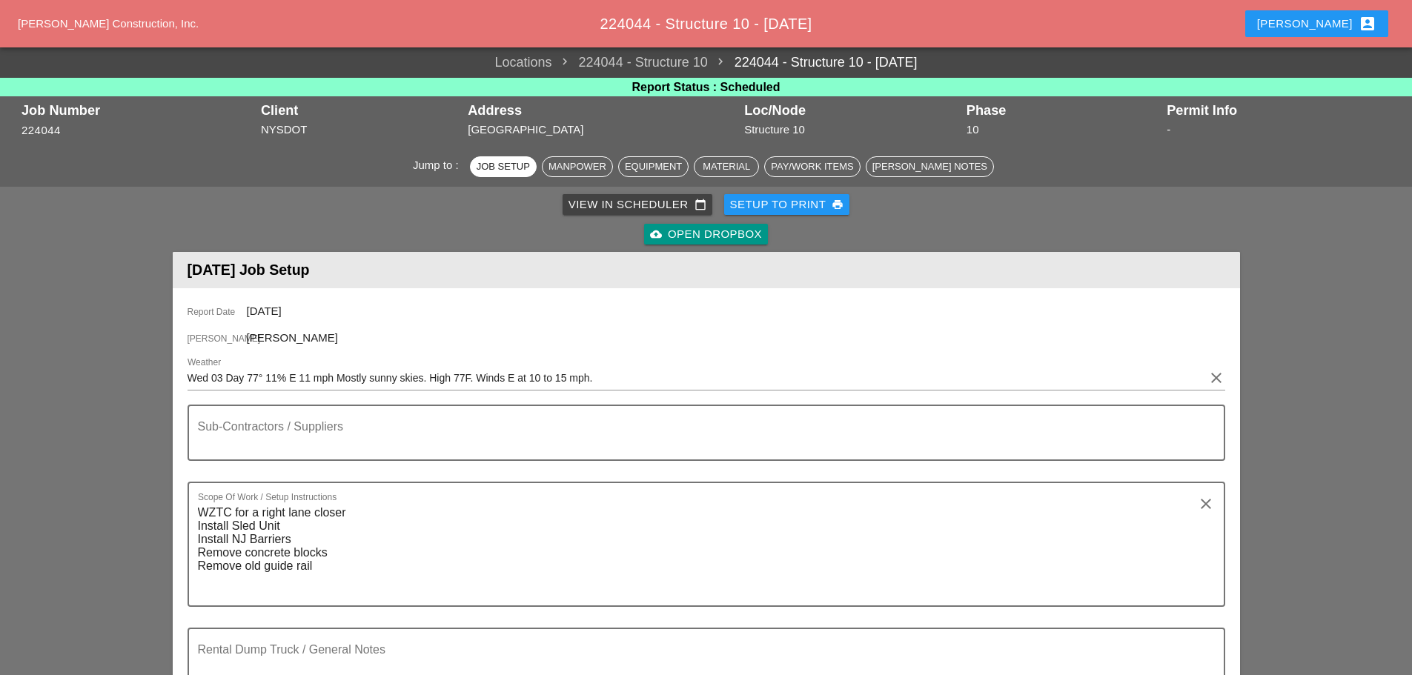
click at [1334, 23] on div "Enrico account_box" at bounding box center [1316, 24] width 119 height 18
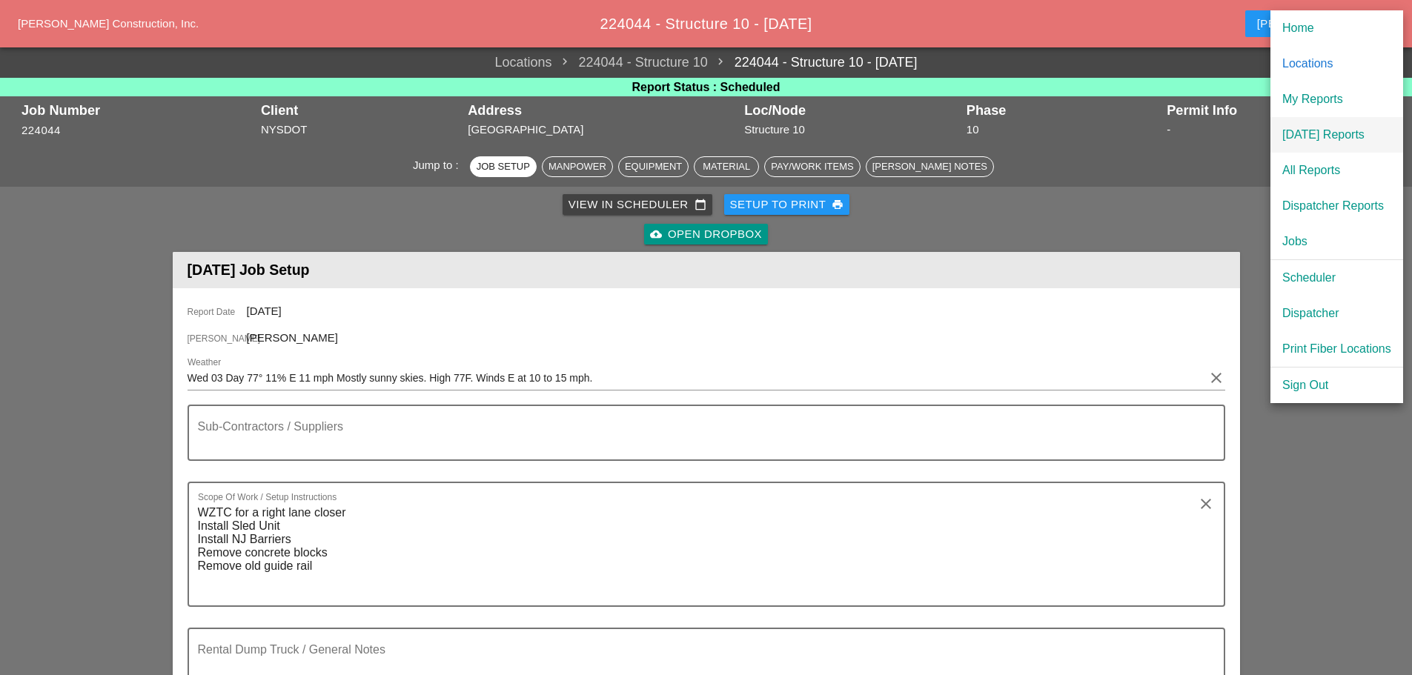
click at [1324, 133] on div "[DATE] Reports" at bounding box center [1337, 135] width 109 height 18
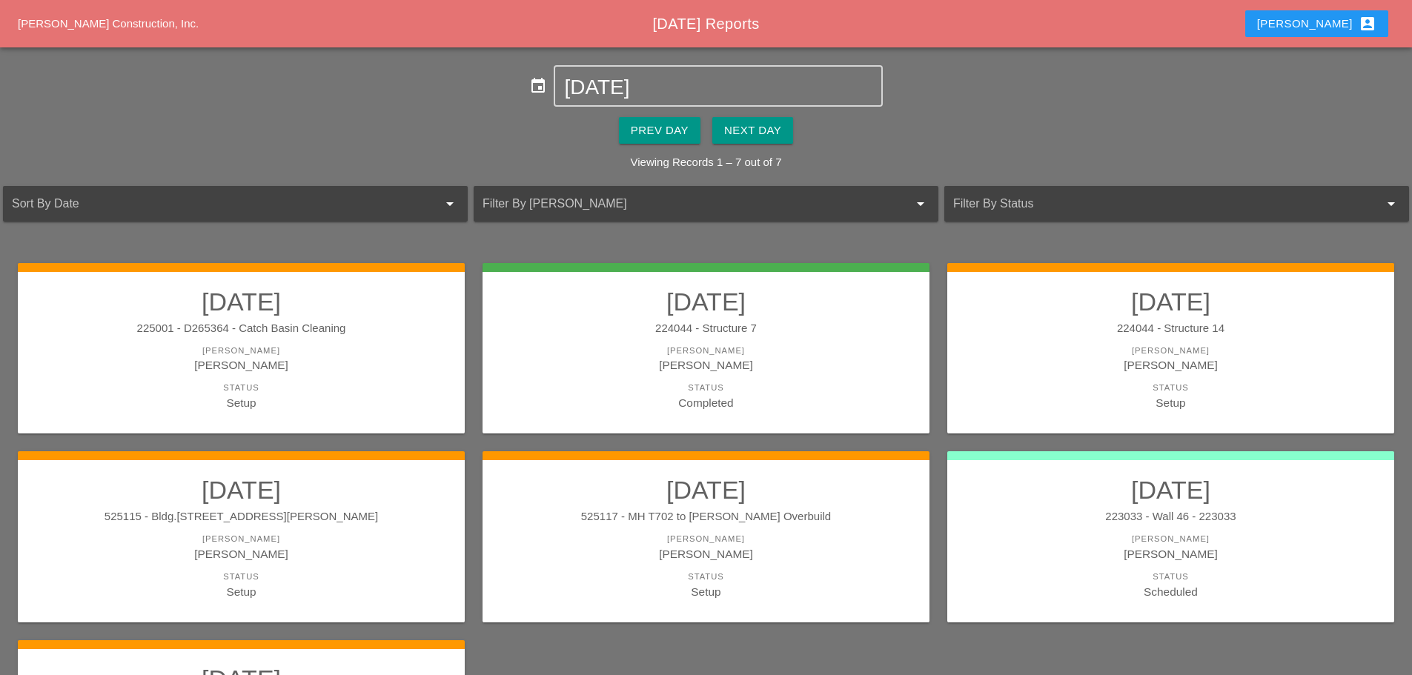
click at [758, 133] on div "Next Day" at bounding box center [752, 130] width 57 height 17
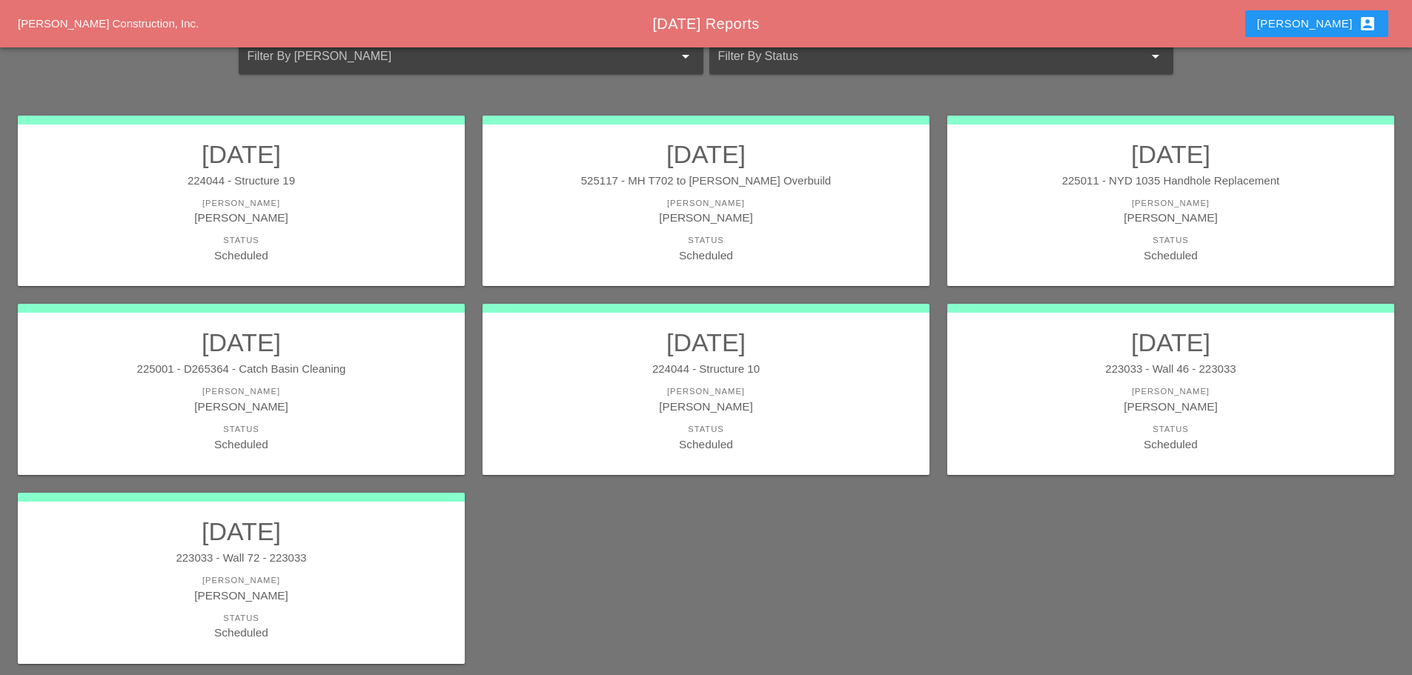
scroll to position [148, 0]
click at [380, 403] on div "[PERSON_NAME]" at bounding box center [241, 405] width 417 height 17
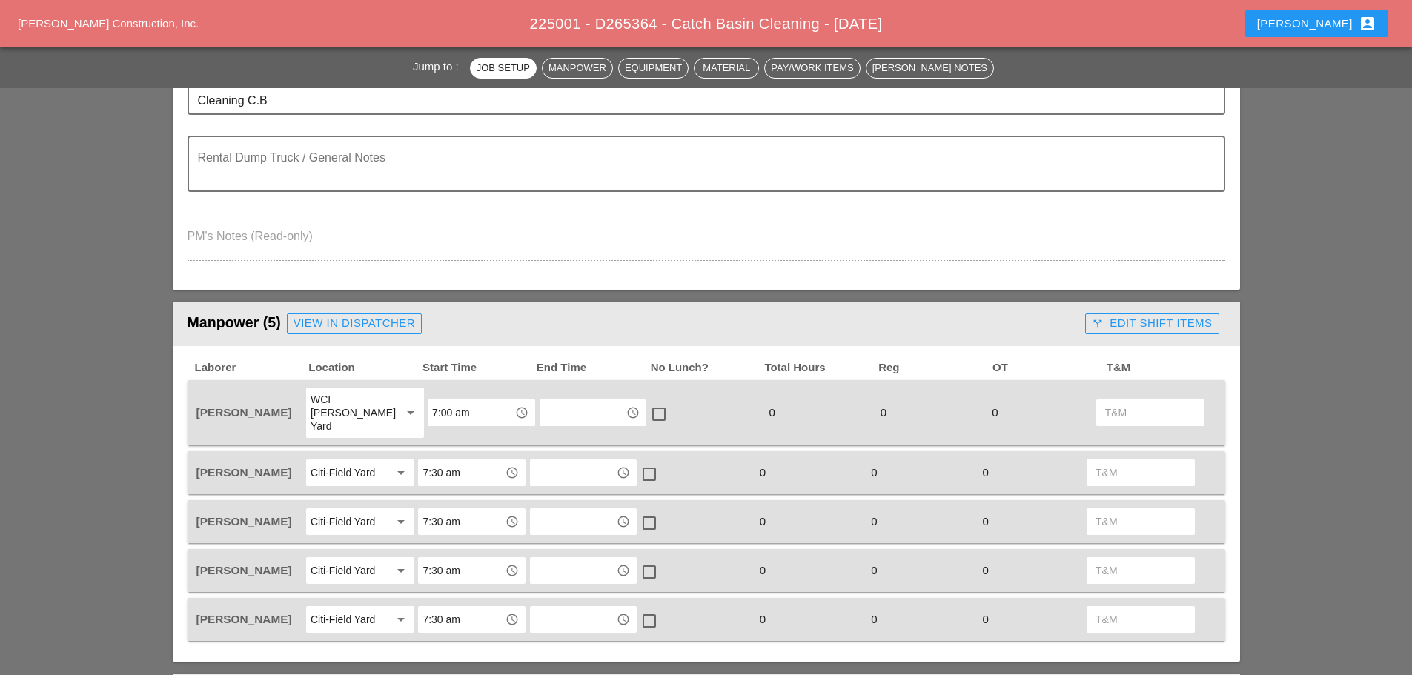
scroll to position [445, 0]
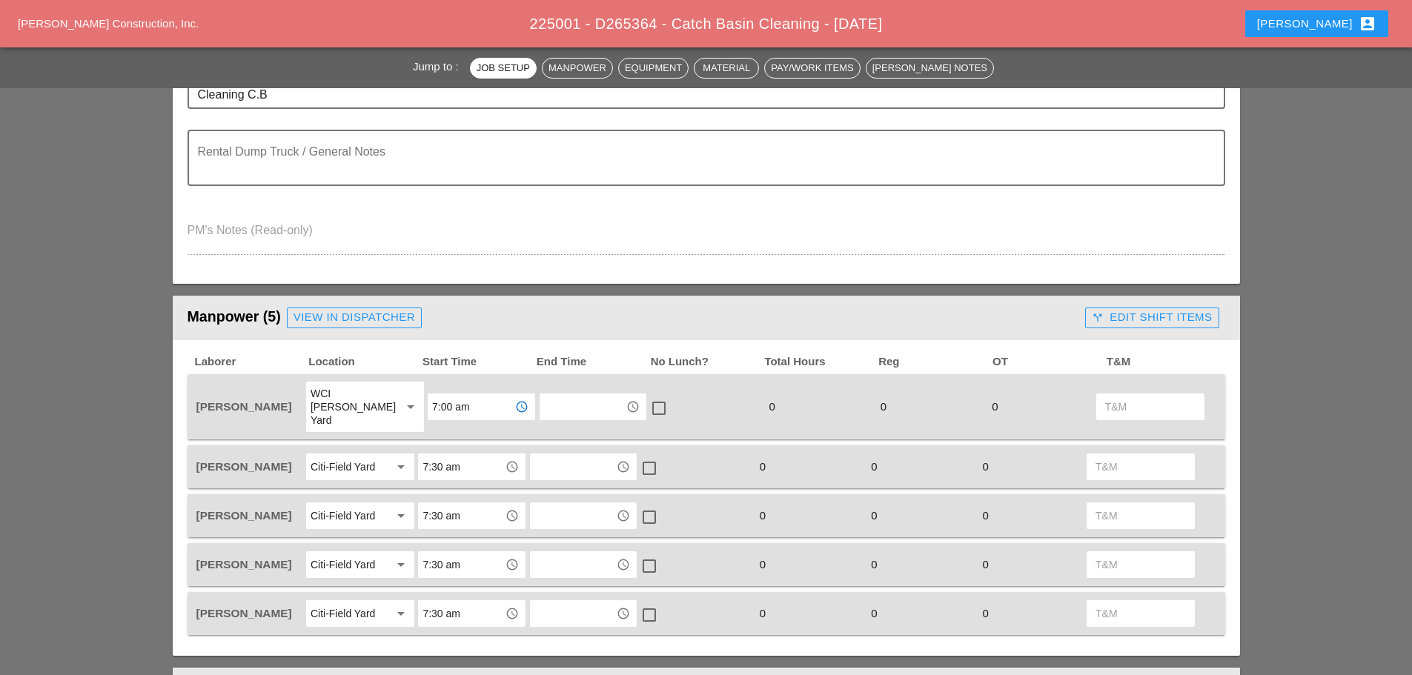
click at [478, 400] on input "7:00 am" at bounding box center [470, 407] width 77 height 24
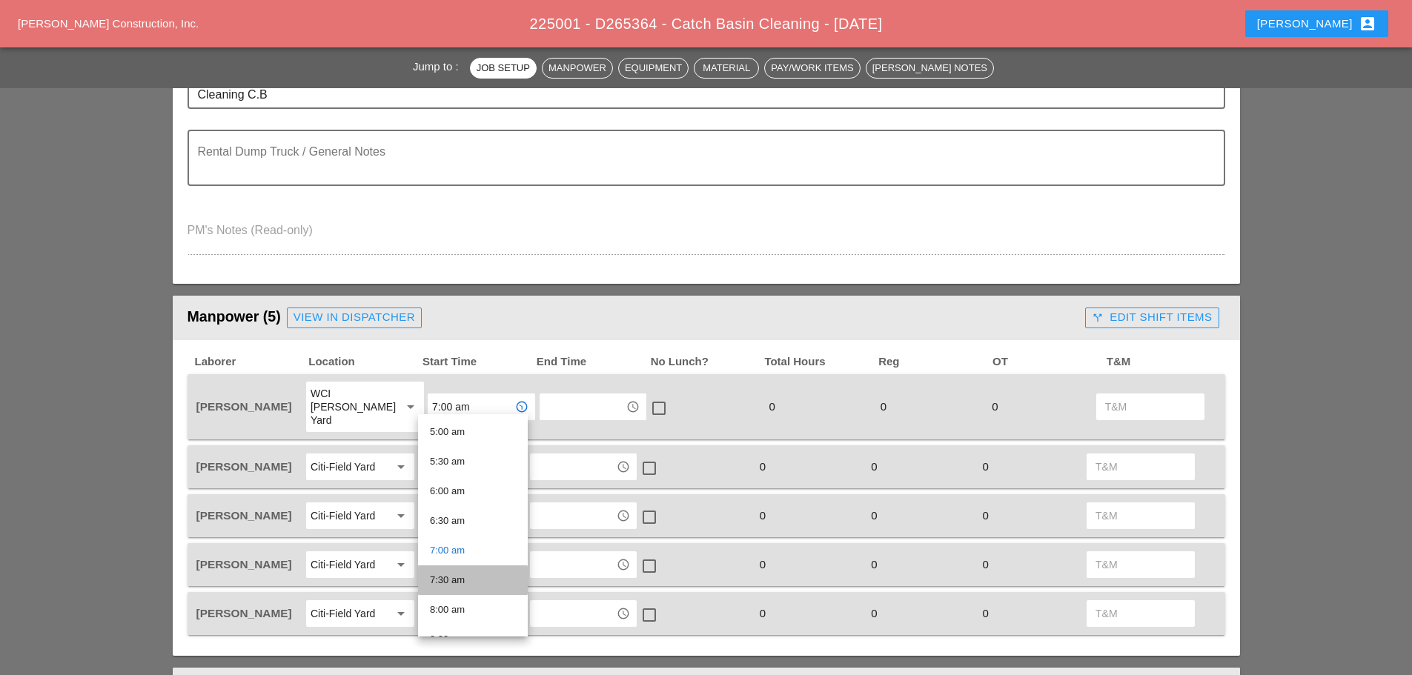
click at [459, 571] on div "7:30 am" at bounding box center [473, 581] width 86 height 30
type input "7:30 am"
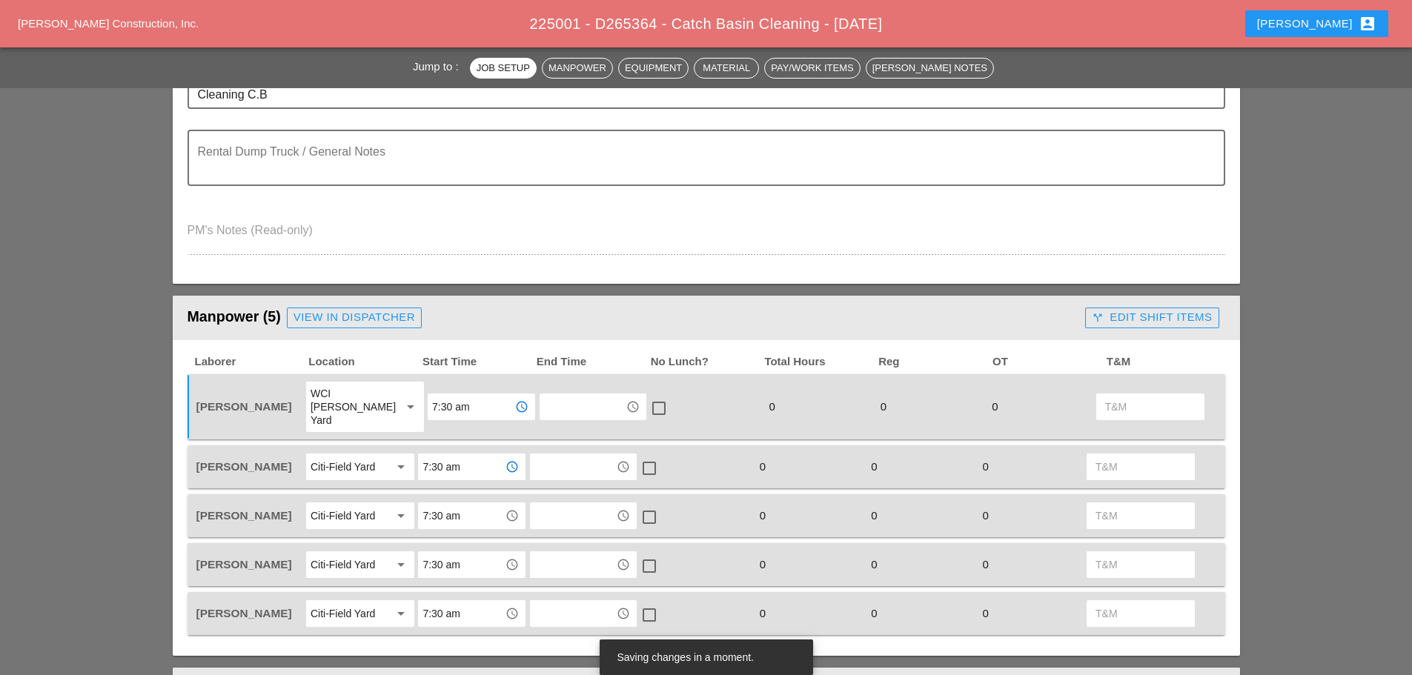
click at [466, 455] on input "7:30 am" at bounding box center [461, 467] width 77 height 24
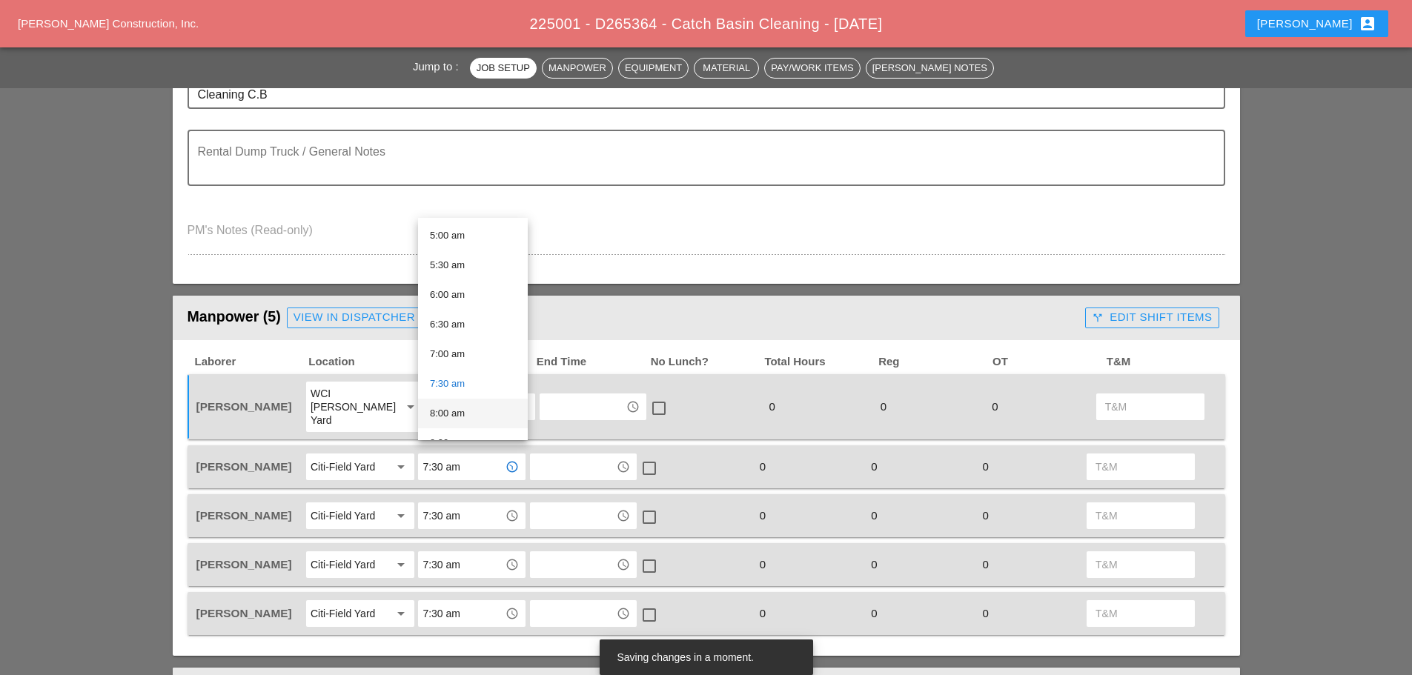
click at [465, 416] on div "8:00 am" at bounding box center [473, 414] width 86 height 18
type input "8:00 am"
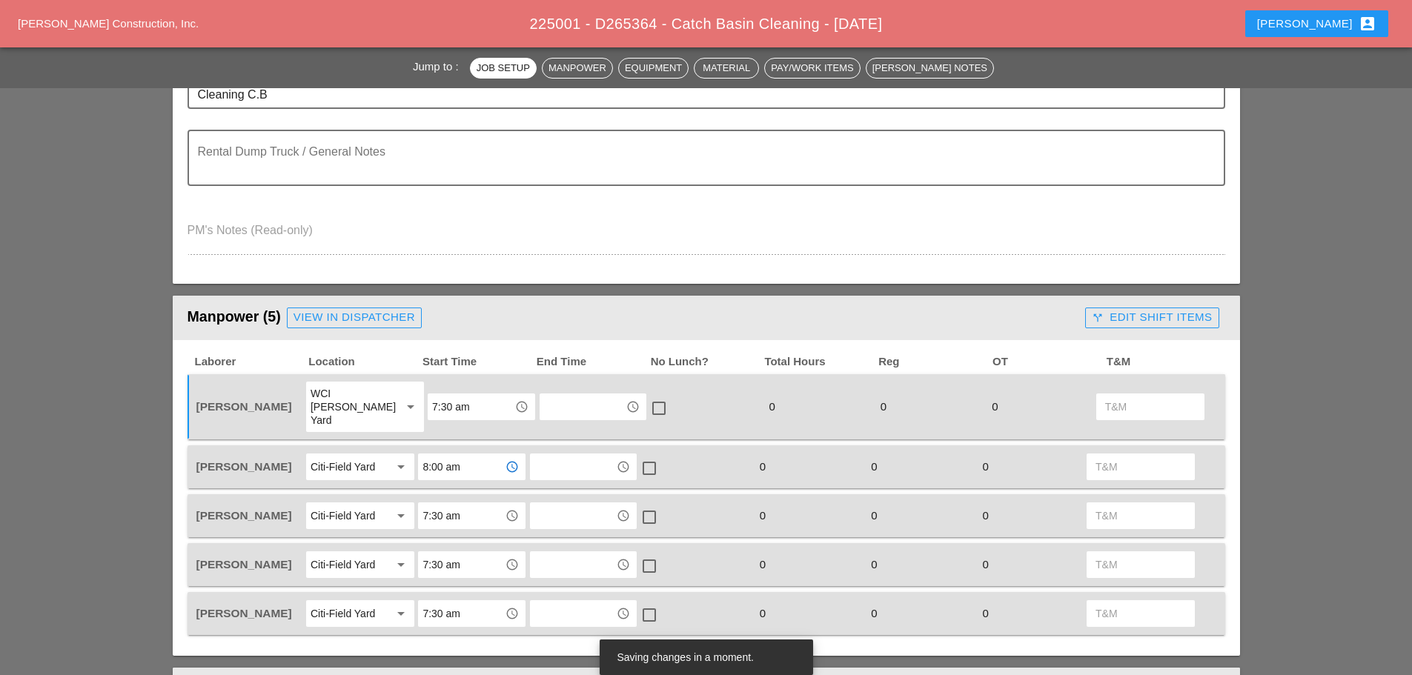
click at [485, 504] on input "7:30 am" at bounding box center [461, 516] width 77 height 24
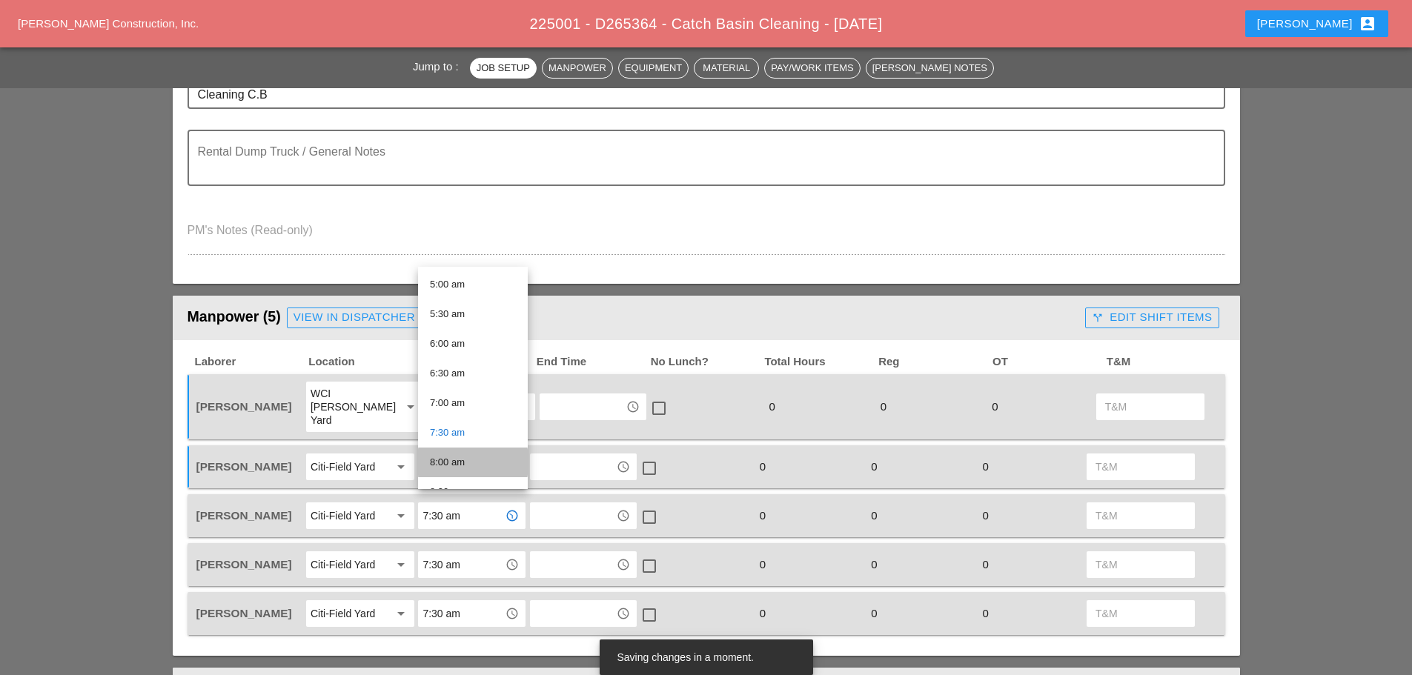
click at [467, 462] on div "8:00 am" at bounding box center [473, 463] width 86 height 18
type input "8:00 am"
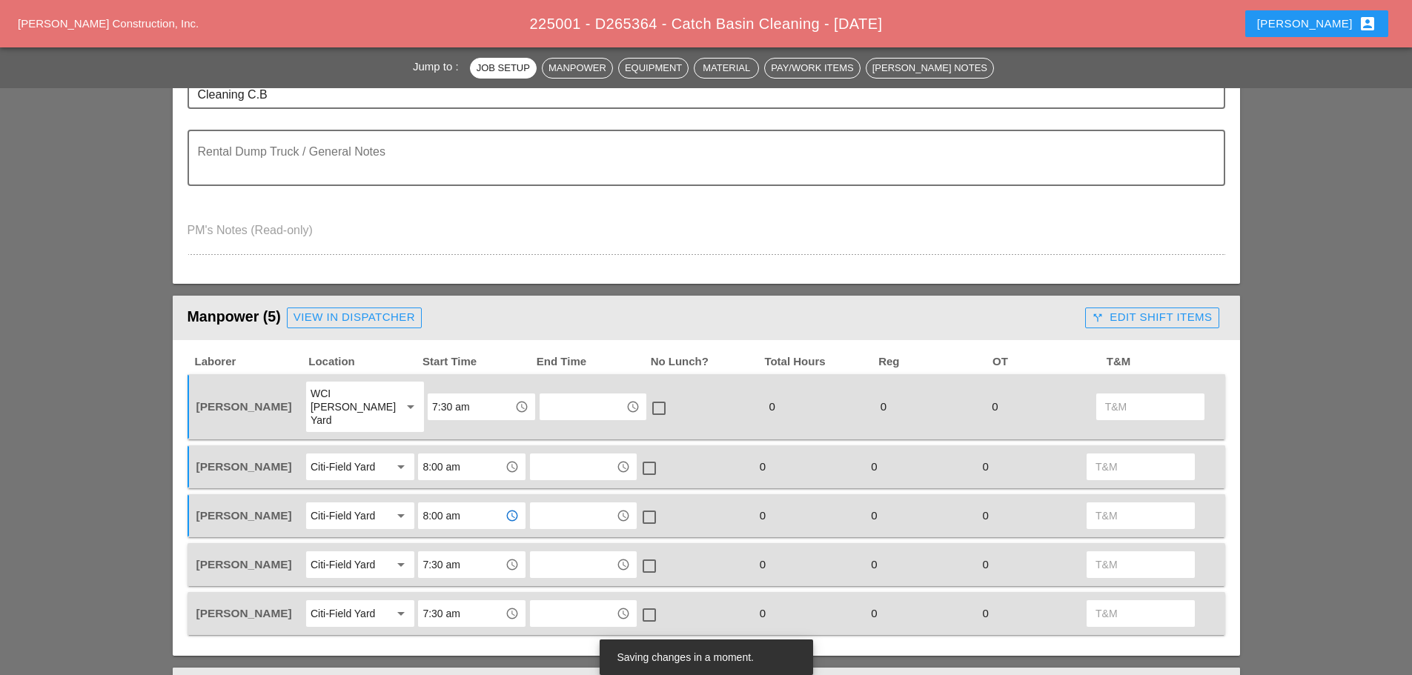
click at [470, 553] on input "7:30 am" at bounding box center [461, 565] width 77 height 24
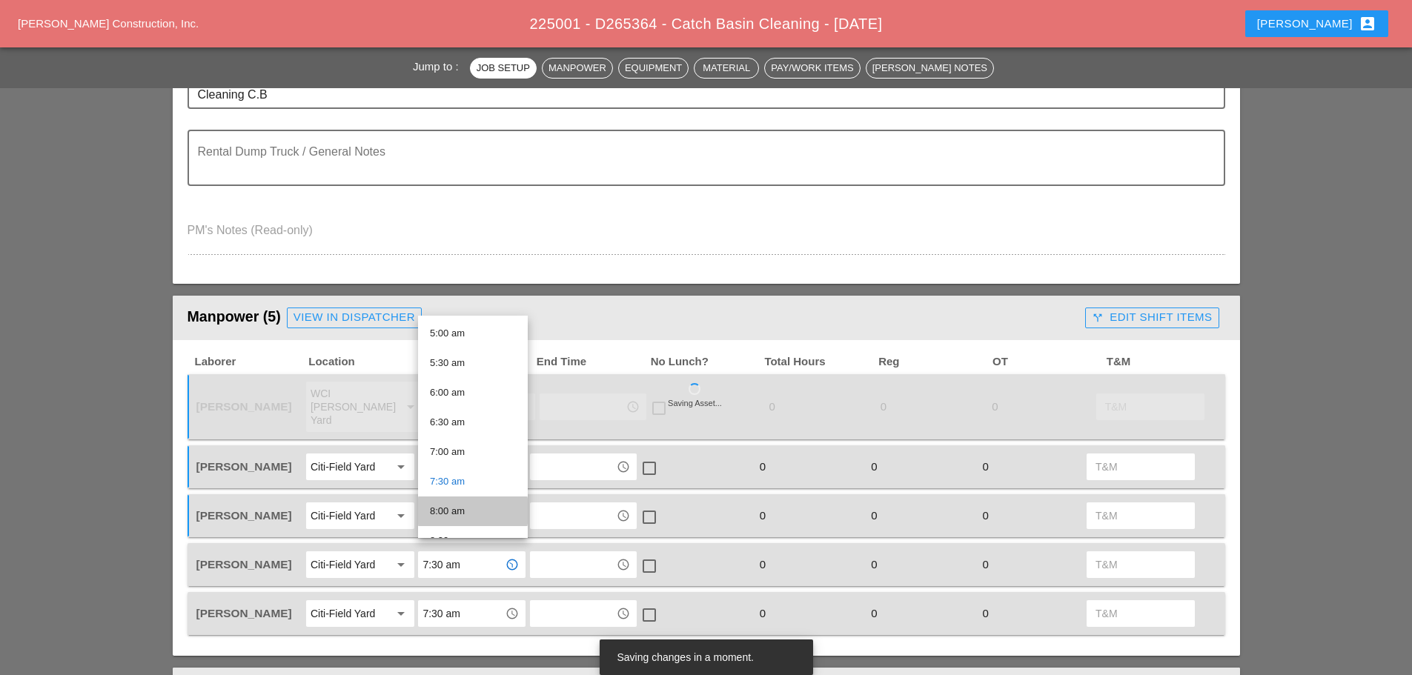
click at [476, 511] on div "8:00 am" at bounding box center [473, 512] width 86 height 18
type input "8:00 am"
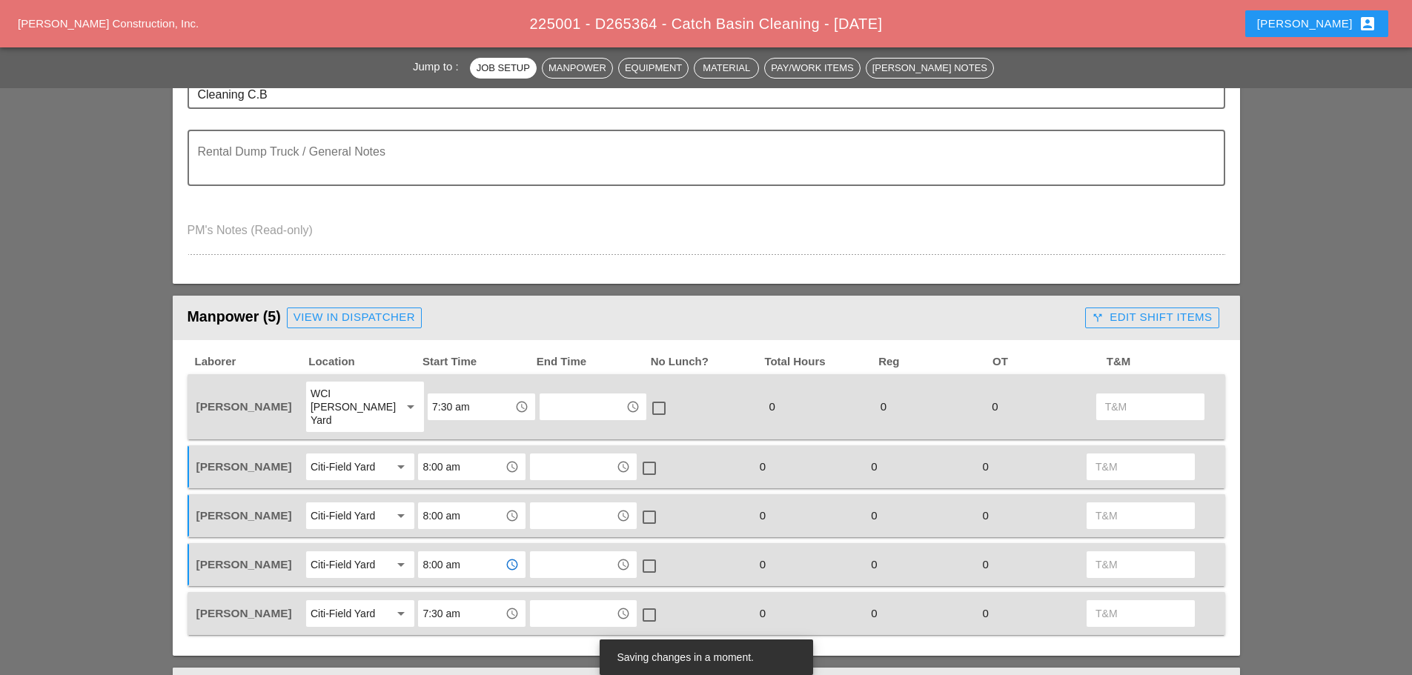
click at [480, 602] on input "7:30 am" at bounding box center [461, 614] width 77 height 24
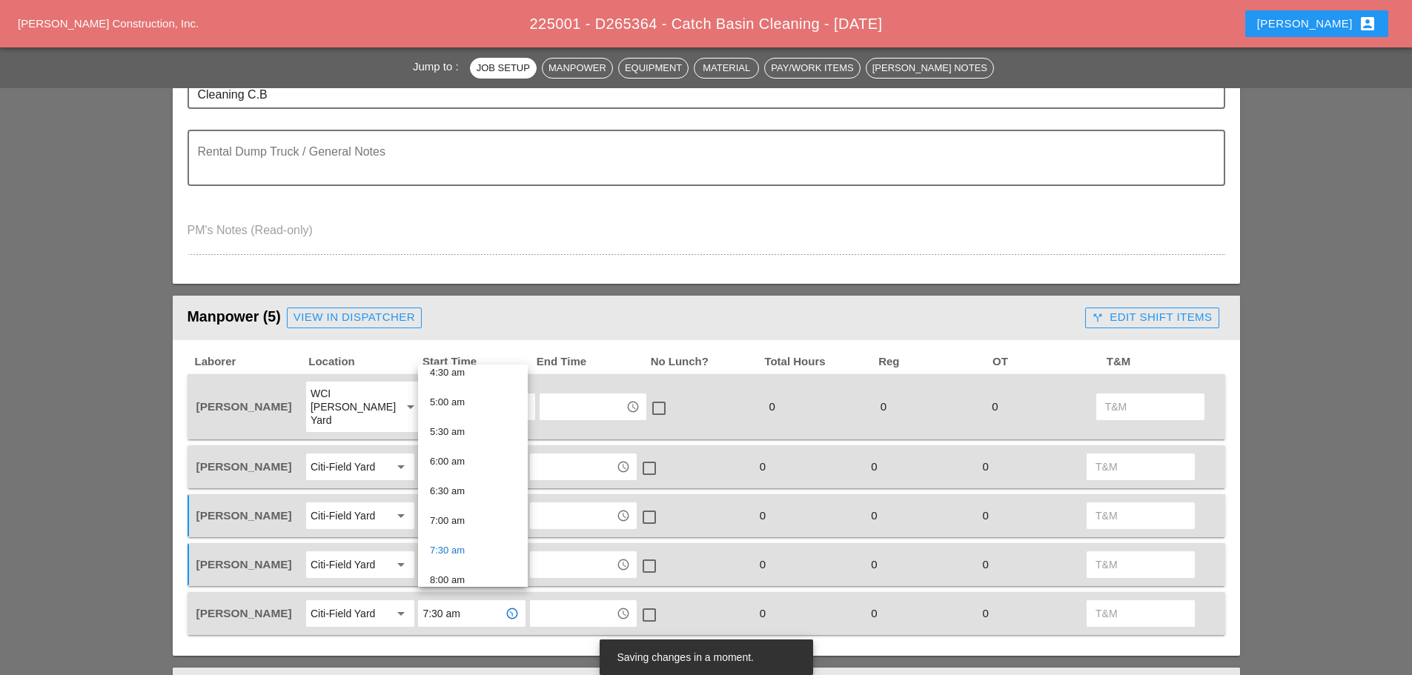
scroll to position [371, 0]
click at [480, 489] on div "8:00 am" at bounding box center [473, 486] width 86 height 18
type input "8:00 am"
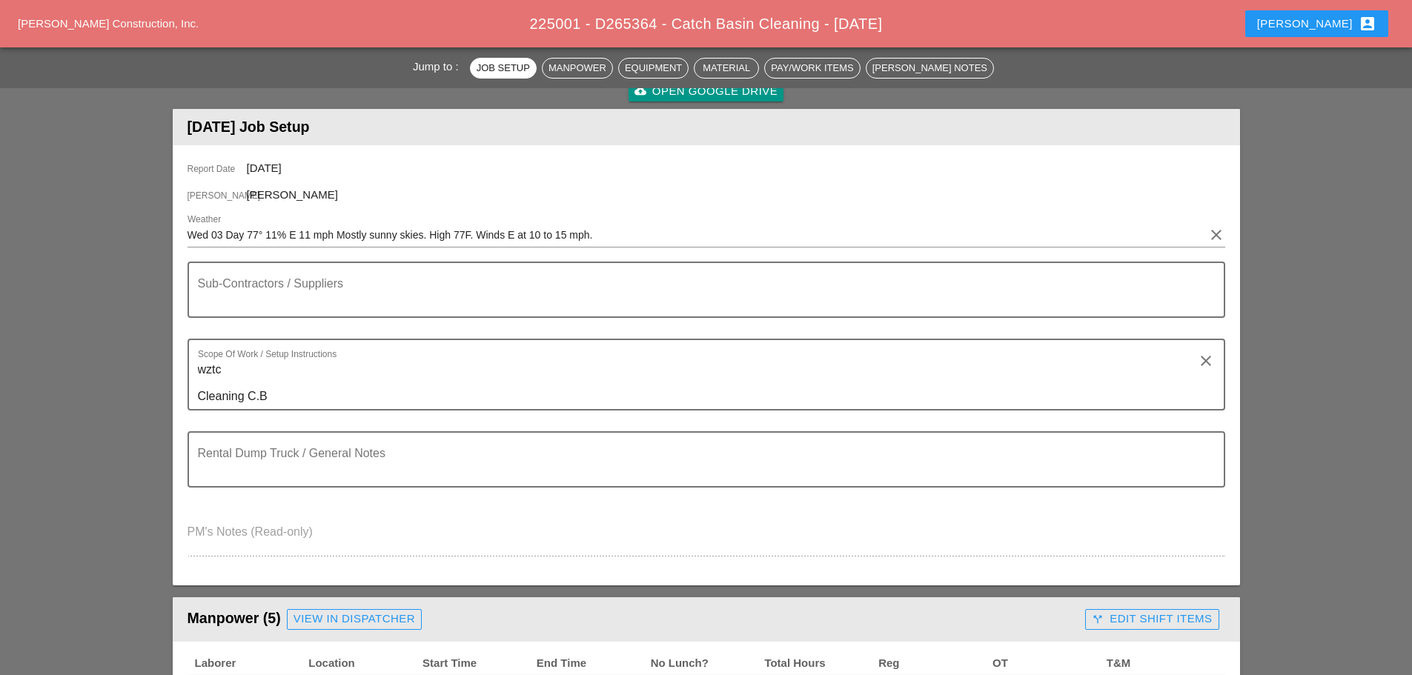
scroll to position [0, 0]
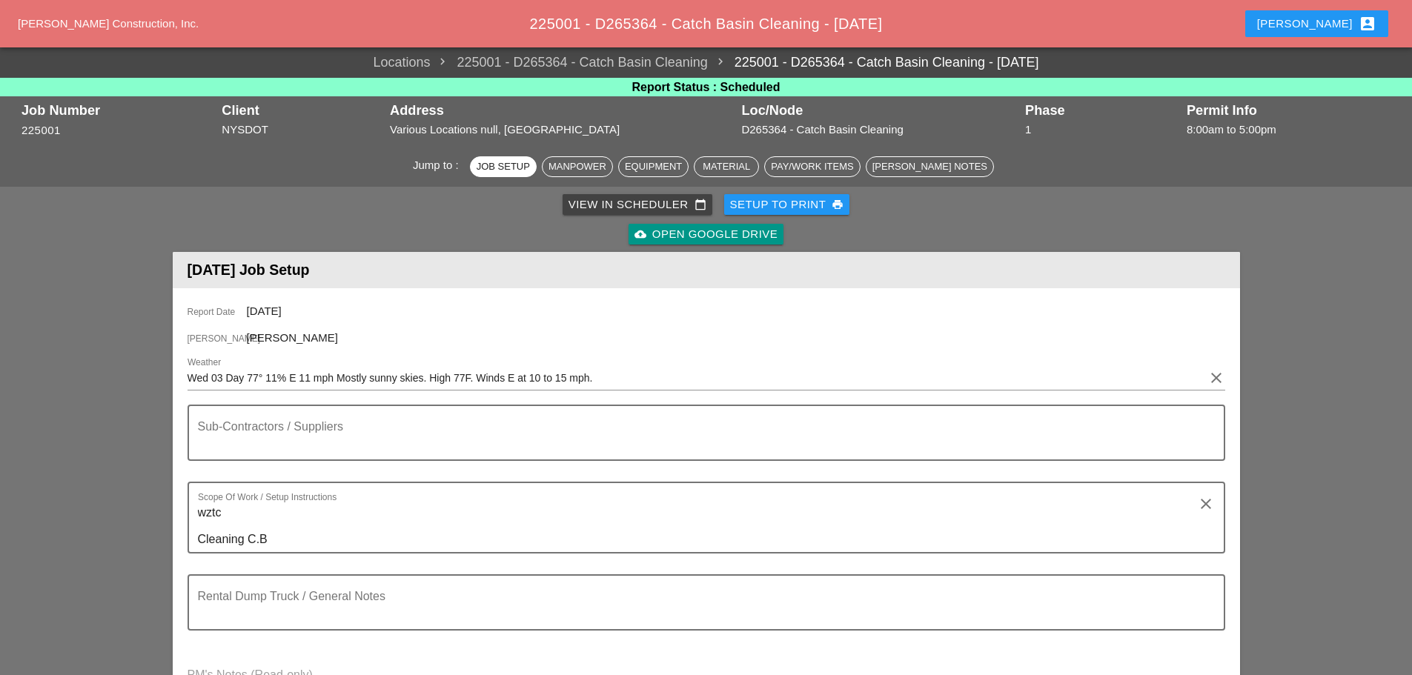
click at [754, 205] on div "Setup to Print print" at bounding box center [787, 204] width 114 height 17
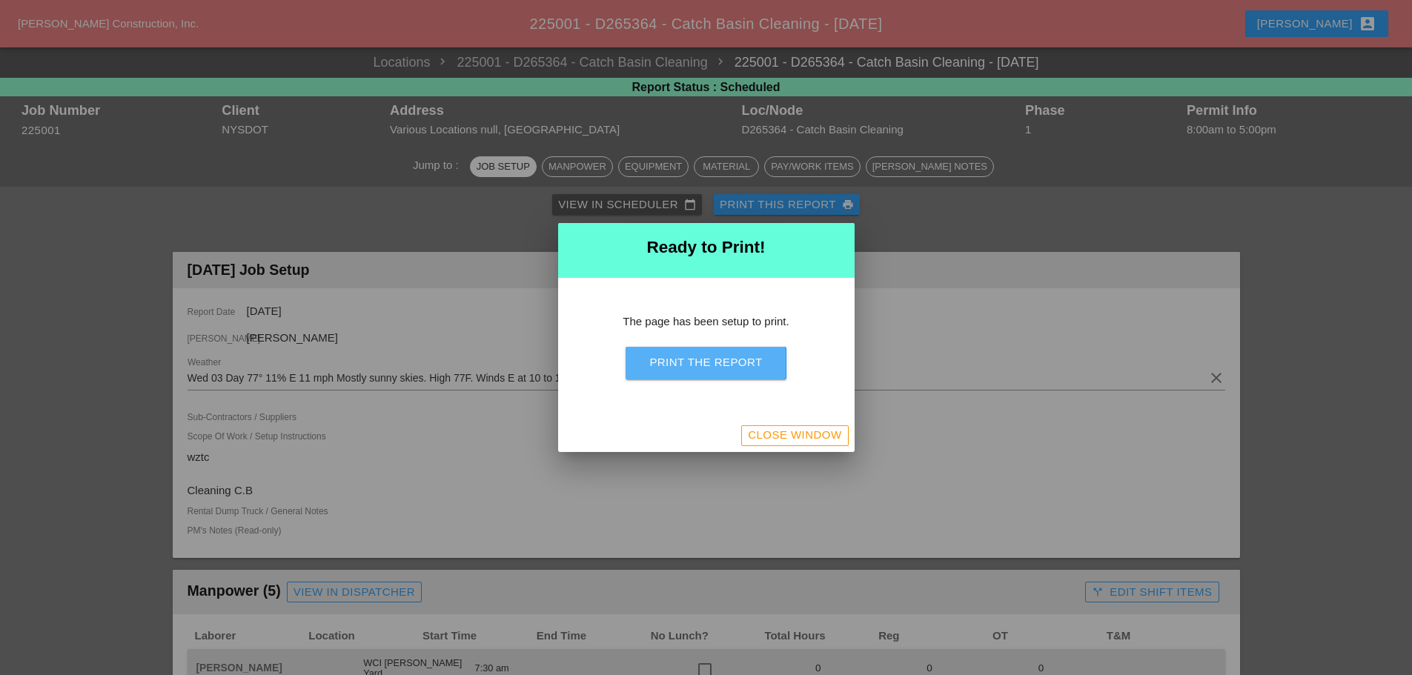
click at [688, 360] on div "Print the Report" at bounding box center [705, 362] width 113 height 17
click at [784, 445] on button "Close Window" at bounding box center [794, 436] width 107 height 21
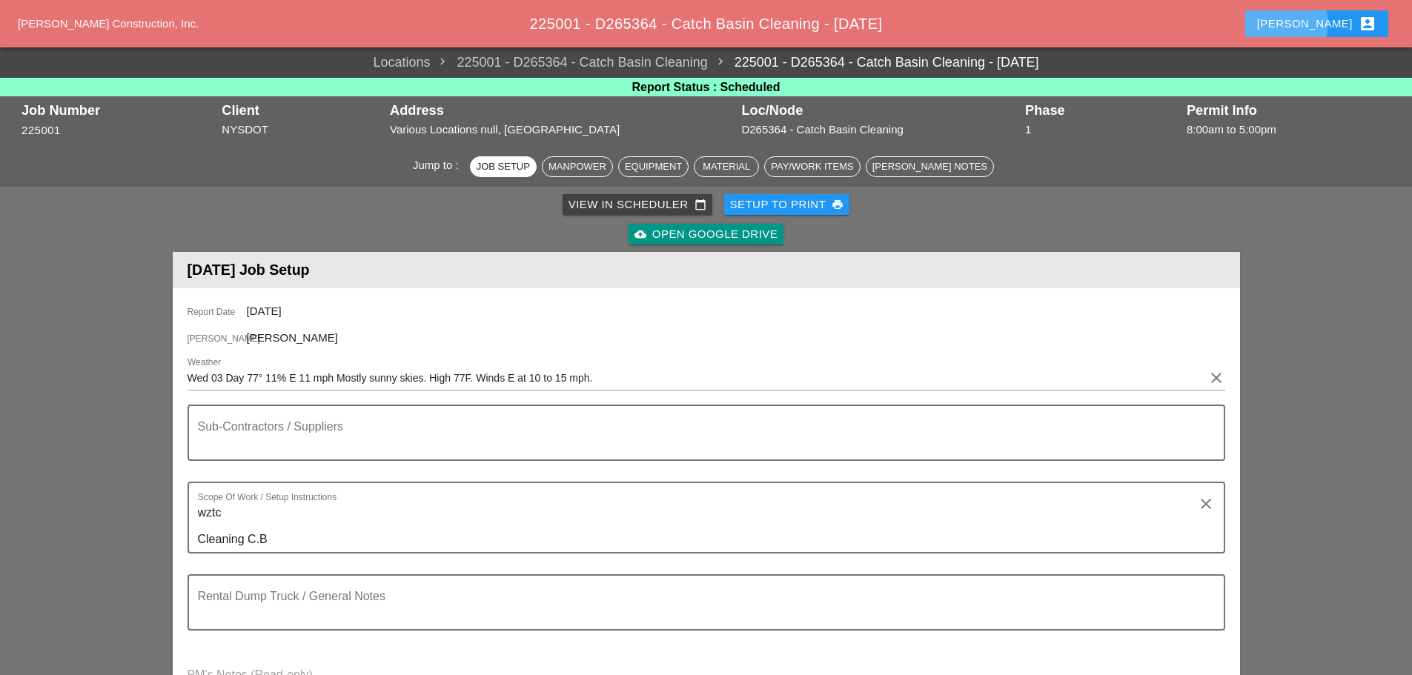
click at [1331, 27] on div "Enrico account_box" at bounding box center [1316, 24] width 119 height 18
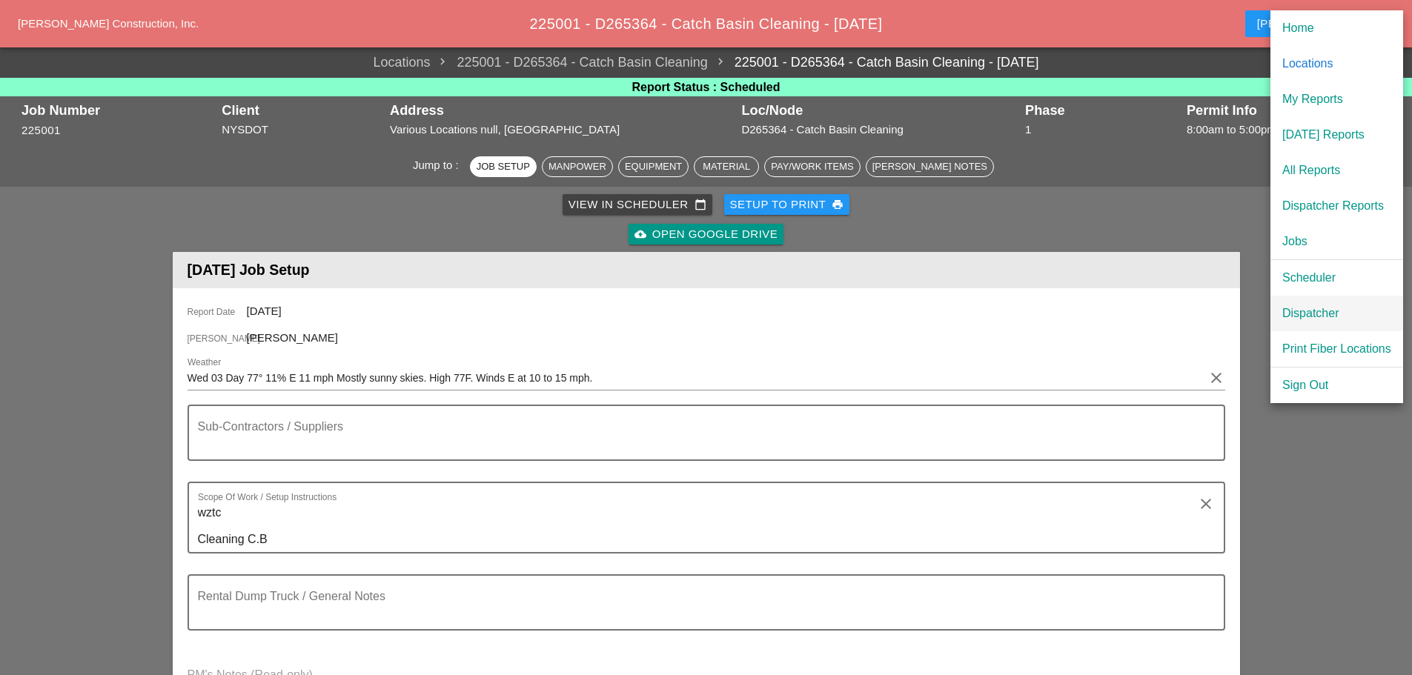
click at [1284, 305] on div "Dispatcher" at bounding box center [1337, 314] width 109 height 18
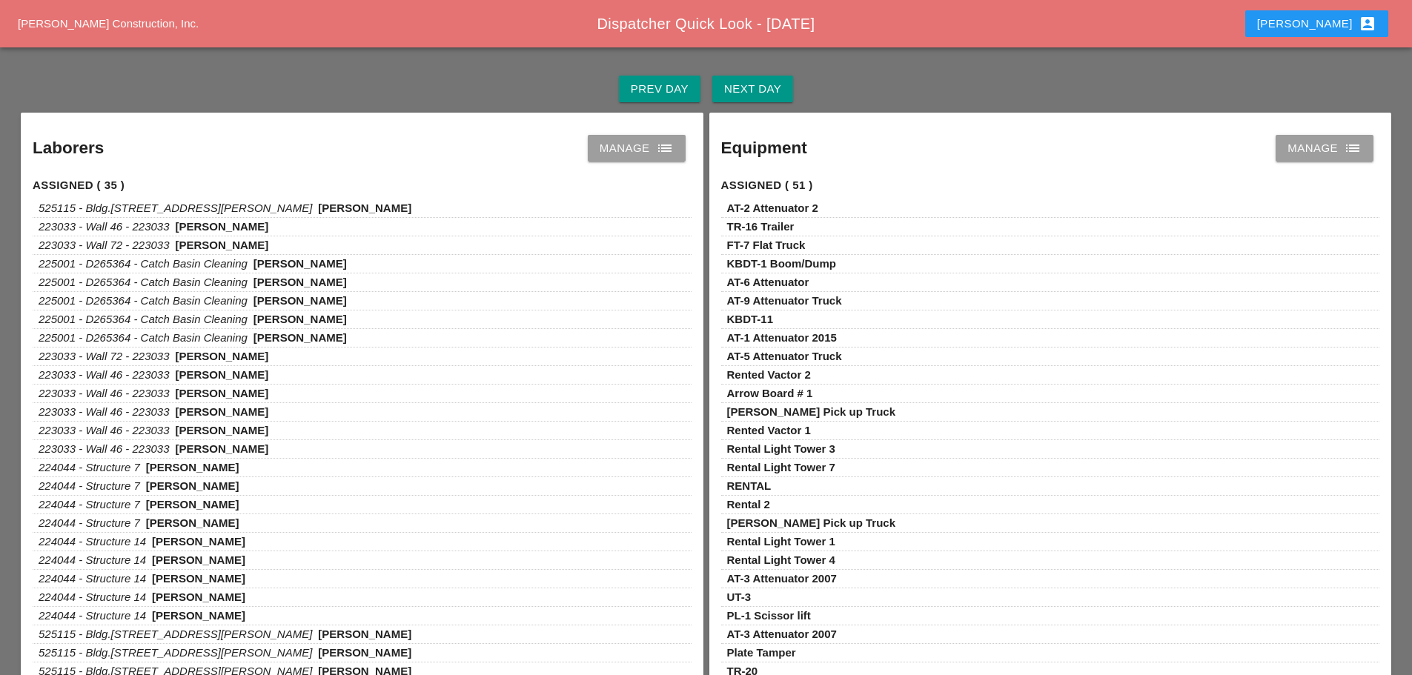
click at [667, 153] on icon "list" at bounding box center [665, 148] width 18 height 18
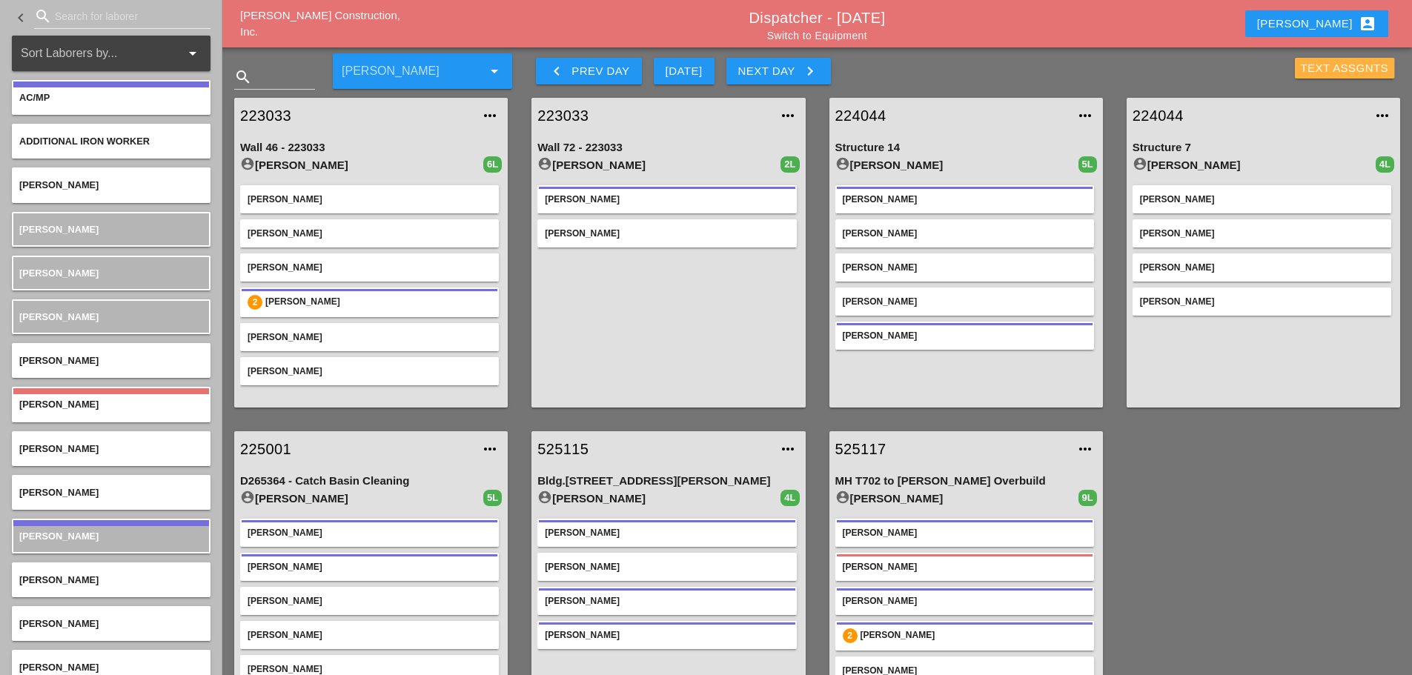
click at [1334, 66] on div "Text Assgnts" at bounding box center [1345, 68] width 88 height 17
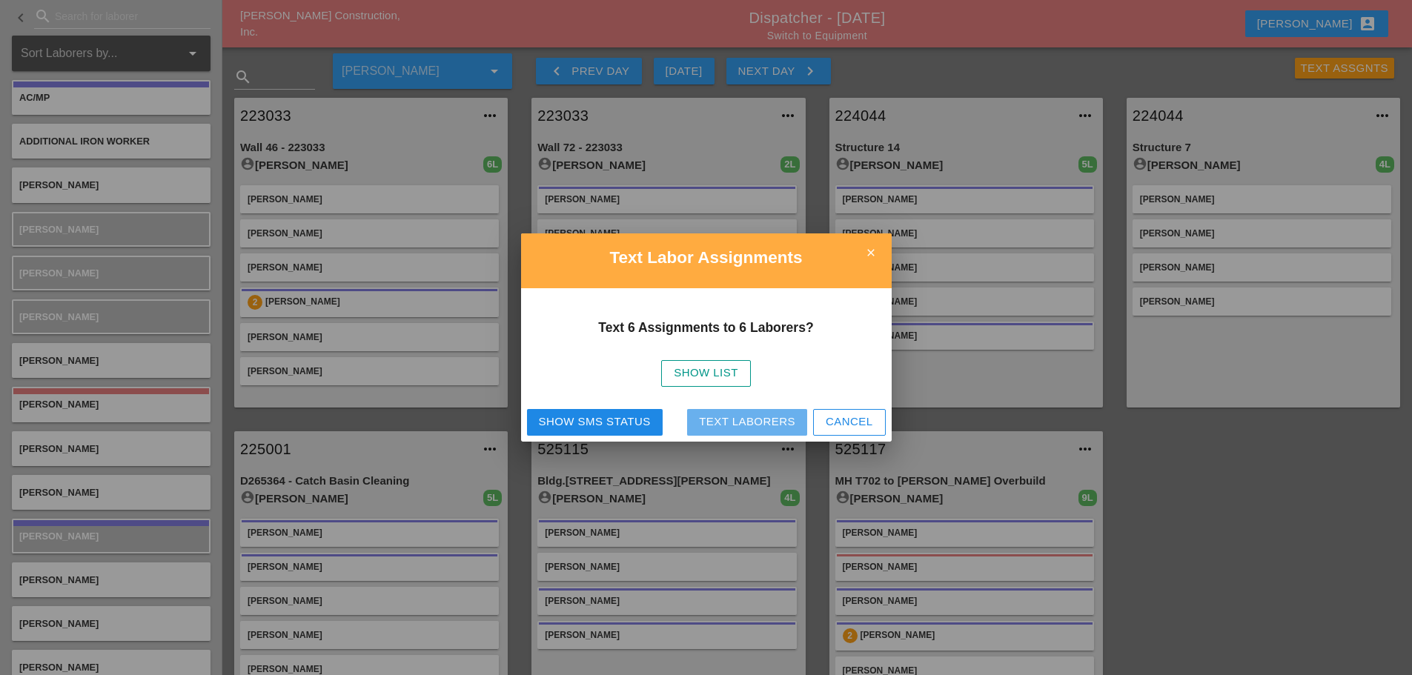
click at [764, 425] on div "Text Laborers" at bounding box center [747, 422] width 96 height 17
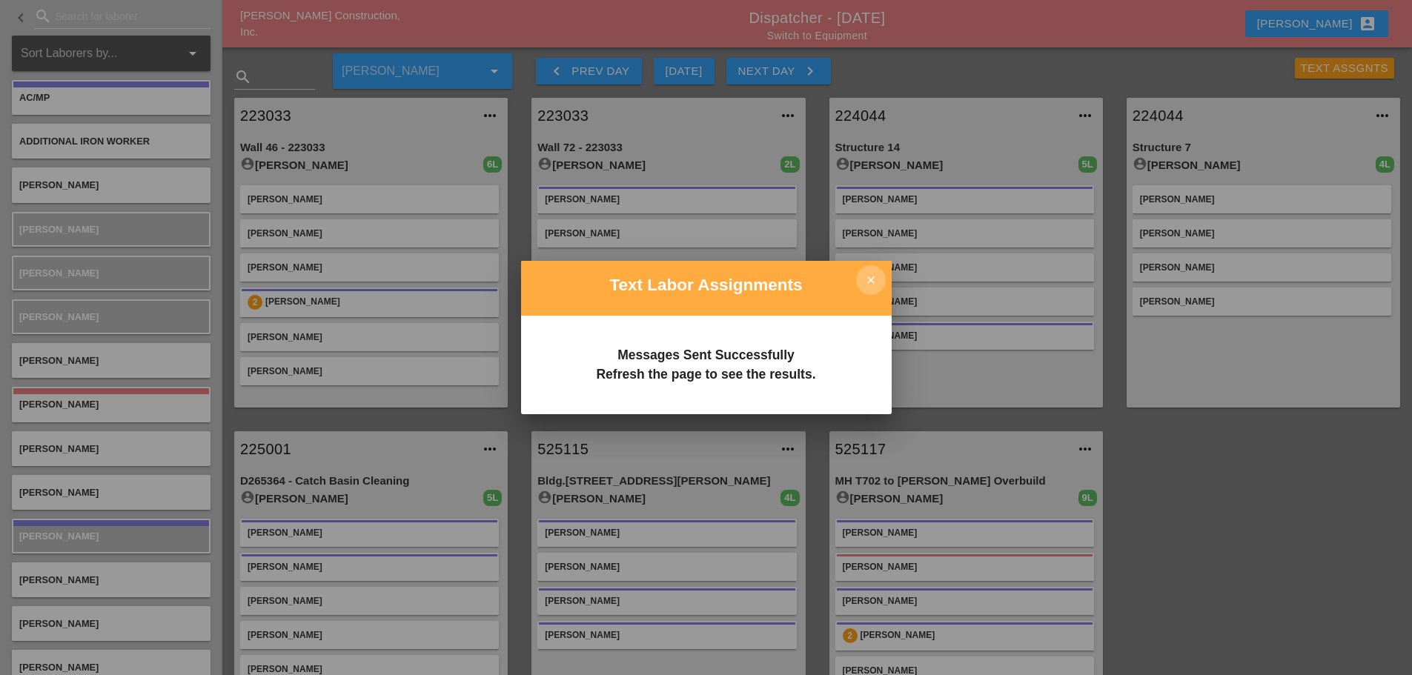
click at [877, 279] on icon "close" at bounding box center [871, 280] width 30 height 30
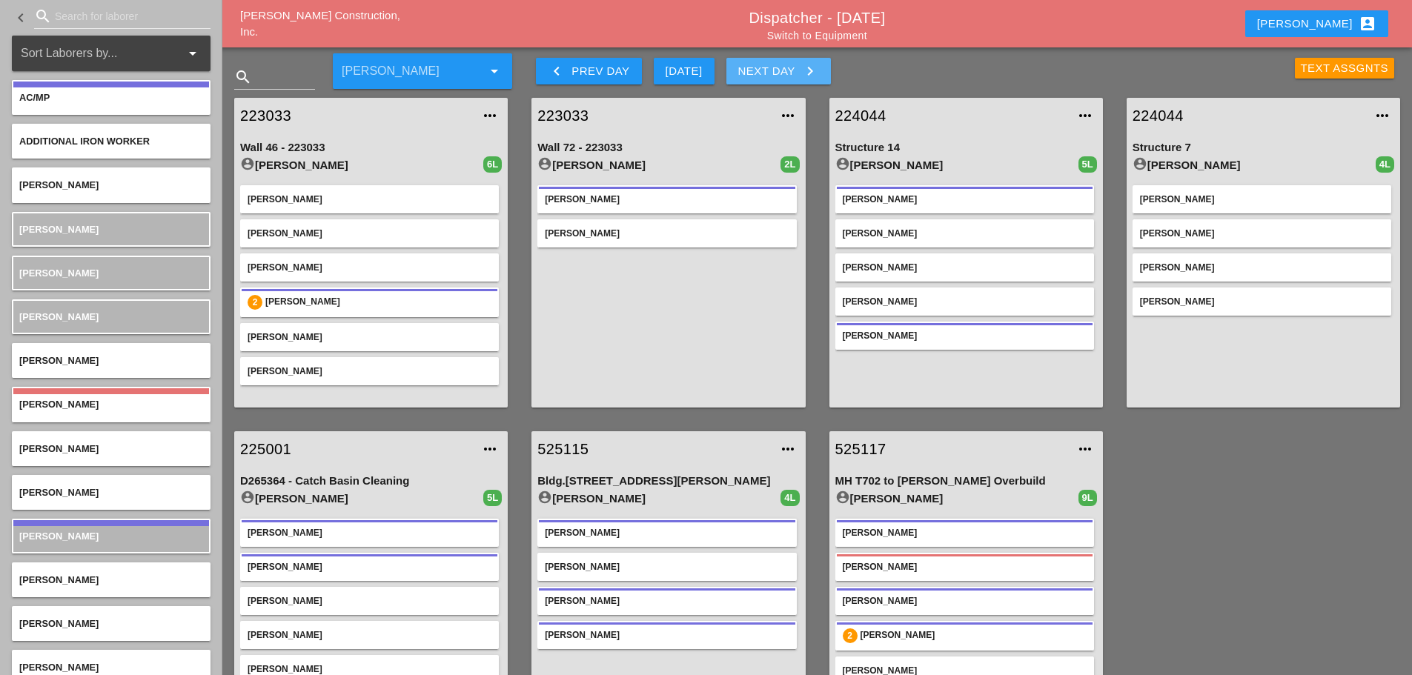
click at [814, 73] on icon "keyboard_arrow_right" at bounding box center [810, 71] width 18 height 18
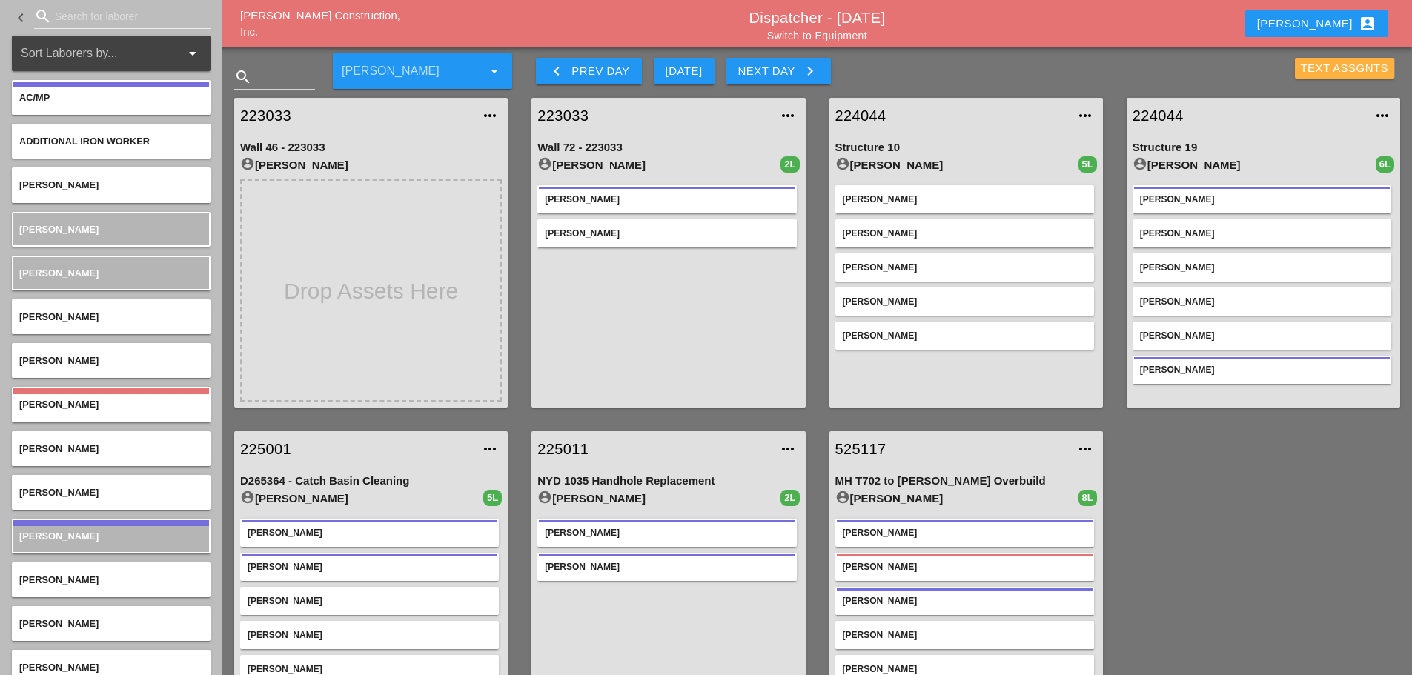
click at [1342, 70] on div "Text Assgnts" at bounding box center [1345, 68] width 88 height 17
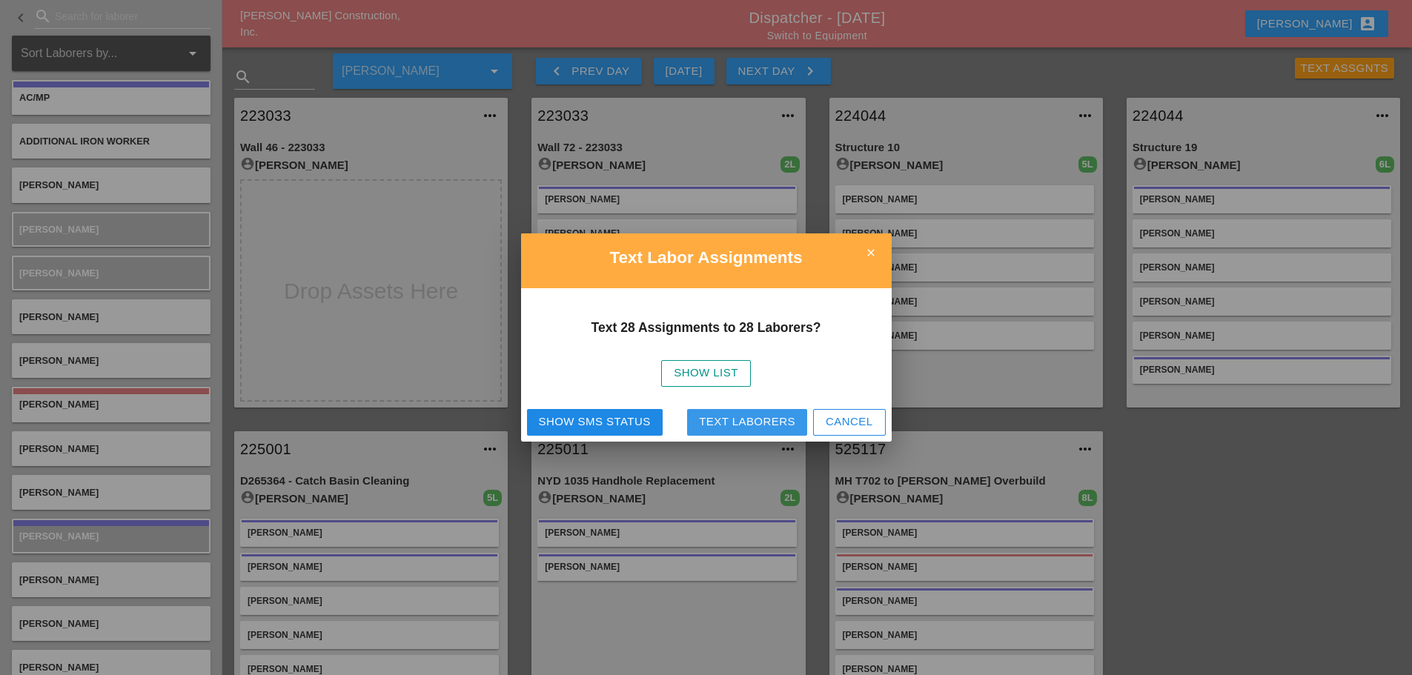
click at [750, 420] on div "Text Laborers" at bounding box center [747, 422] width 96 height 17
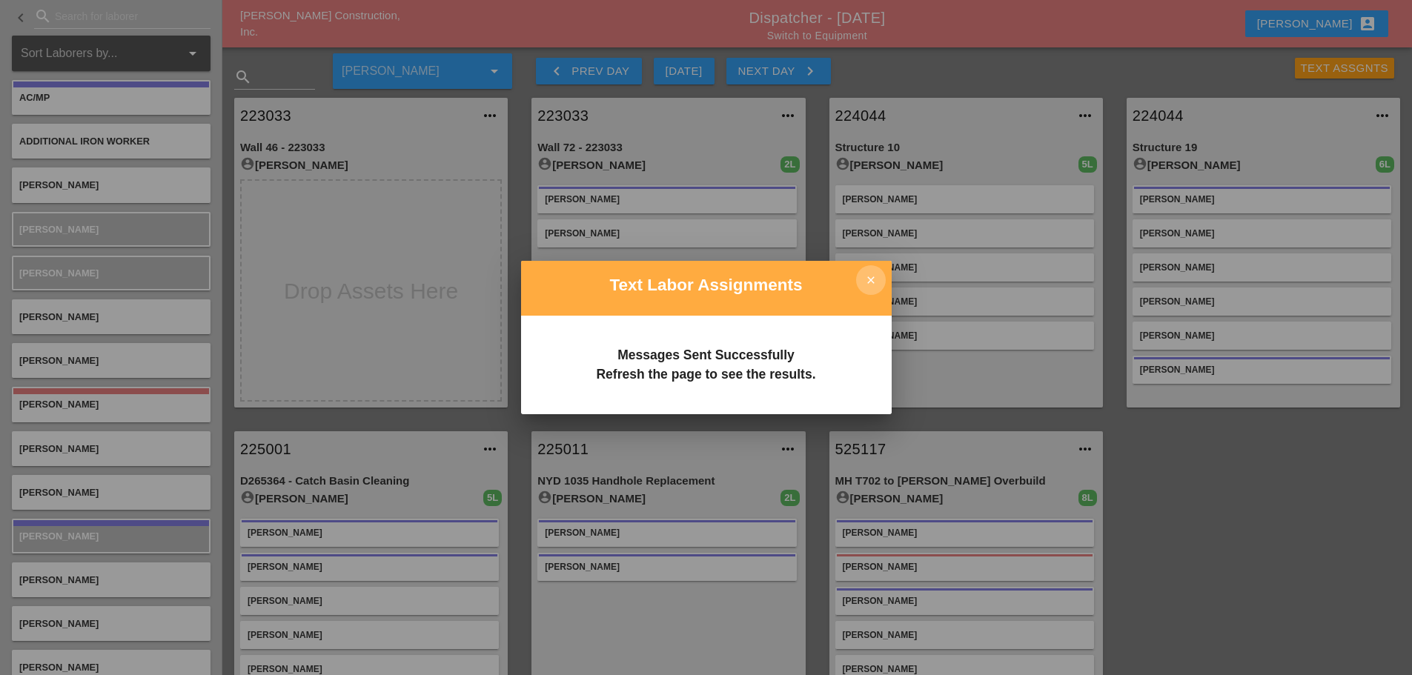
click at [865, 277] on icon "close" at bounding box center [871, 280] width 30 height 30
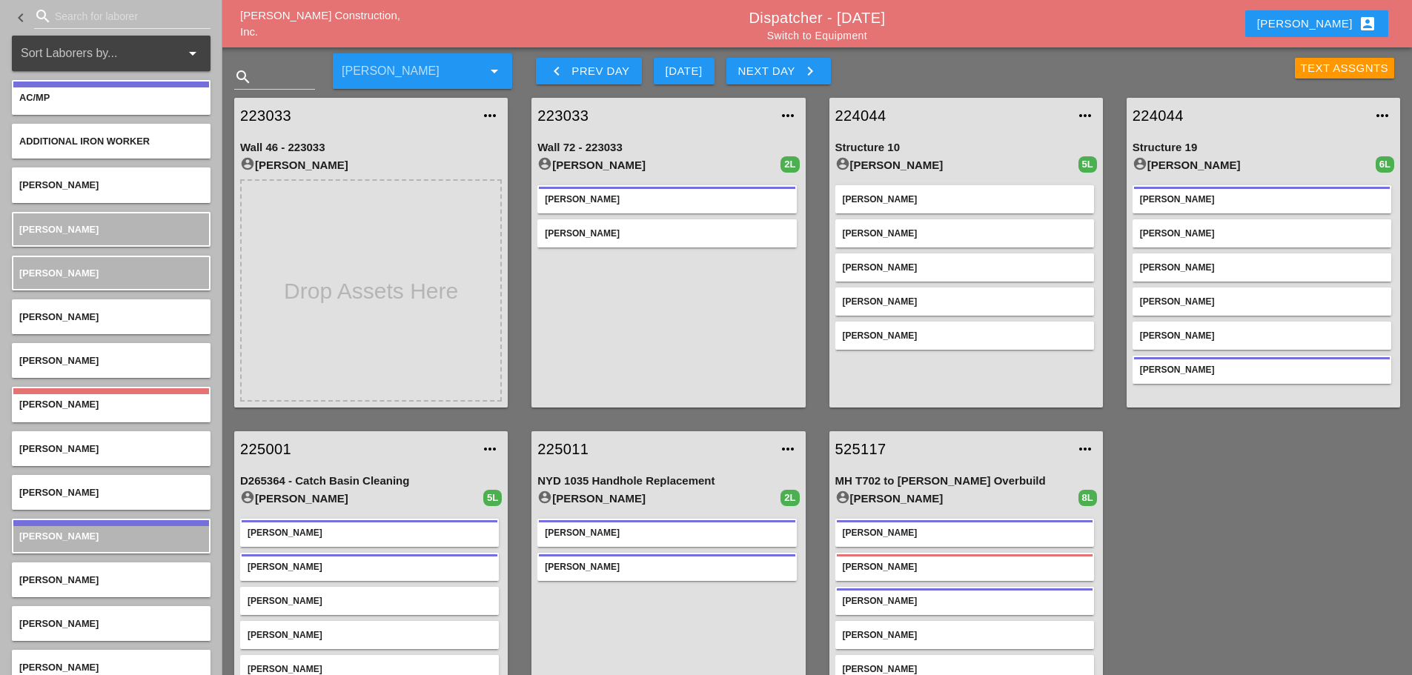
click at [1301, 70] on div "Text Assgnts" at bounding box center [1345, 68] width 88 height 17
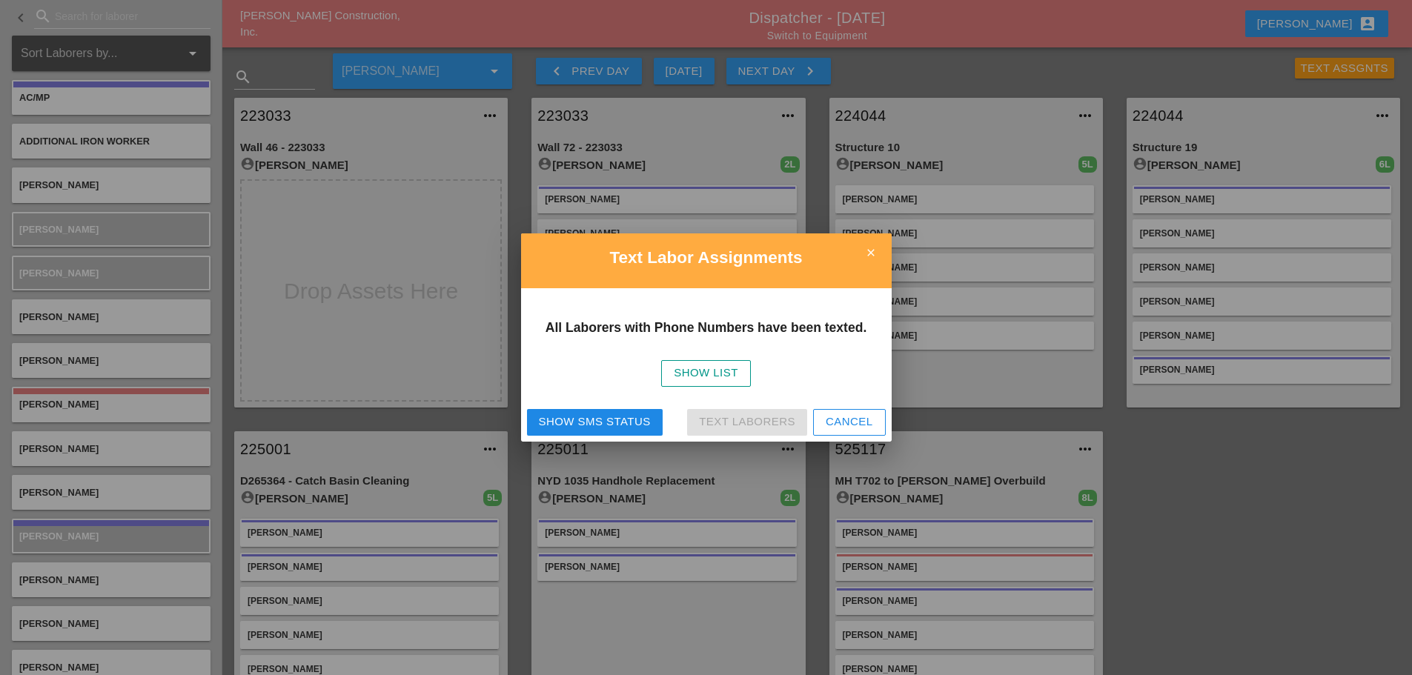
click at [599, 420] on div "Show SMS Status" at bounding box center [595, 422] width 112 height 17
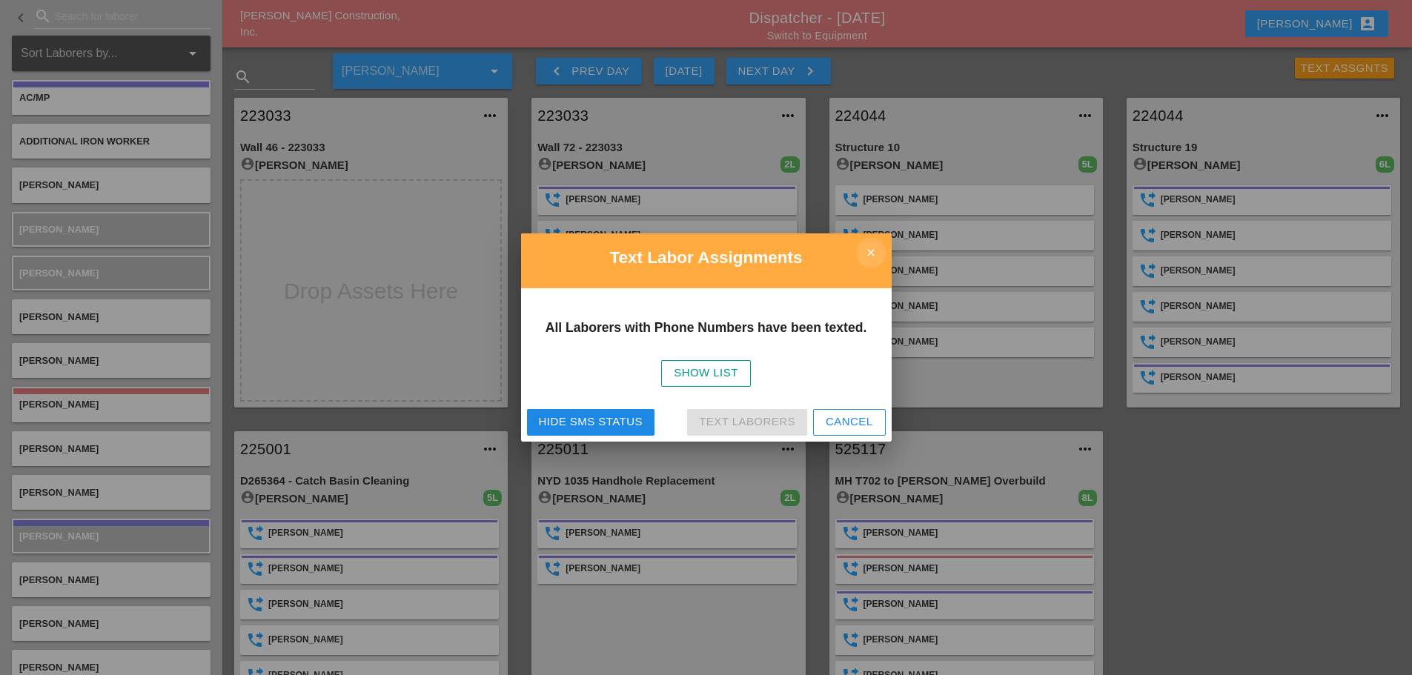
click at [864, 252] on icon "close" at bounding box center [871, 253] width 30 height 30
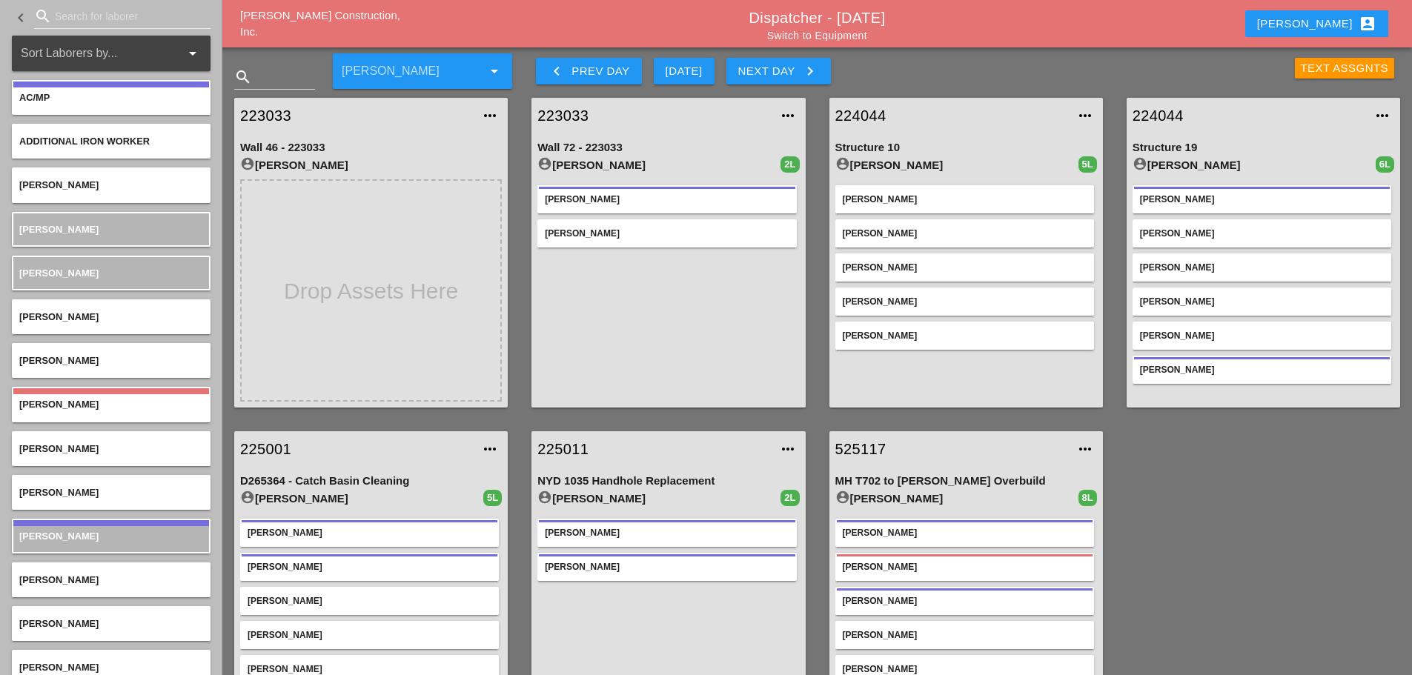
click at [1310, 70] on div "Text Assgnts" at bounding box center [1345, 68] width 88 height 17
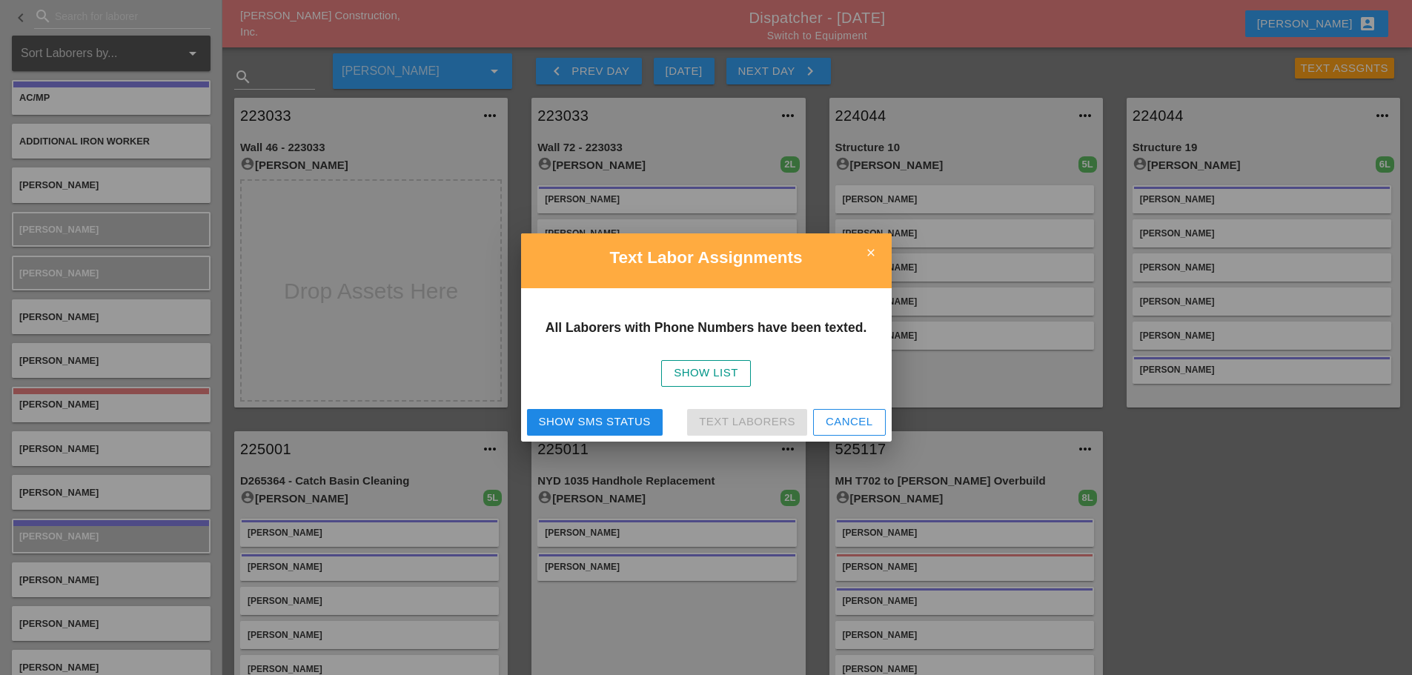
click at [591, 414] on div "Show SMS Status" at bounding box center [595, 422] width 112 height 17
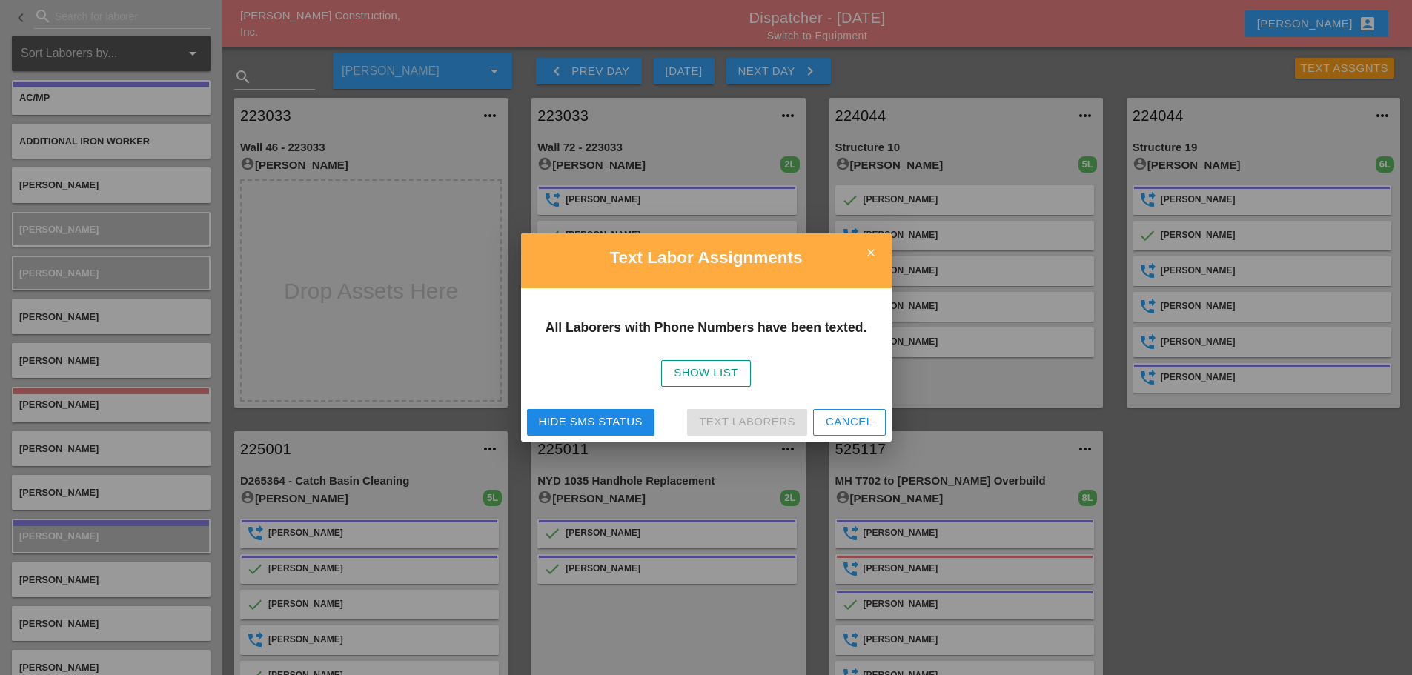
click at [870, 257] on icon "close" at bounding box center [871, 253] width 30 height 30
